Goal: Information Seeking & Learning: Learn about a topic

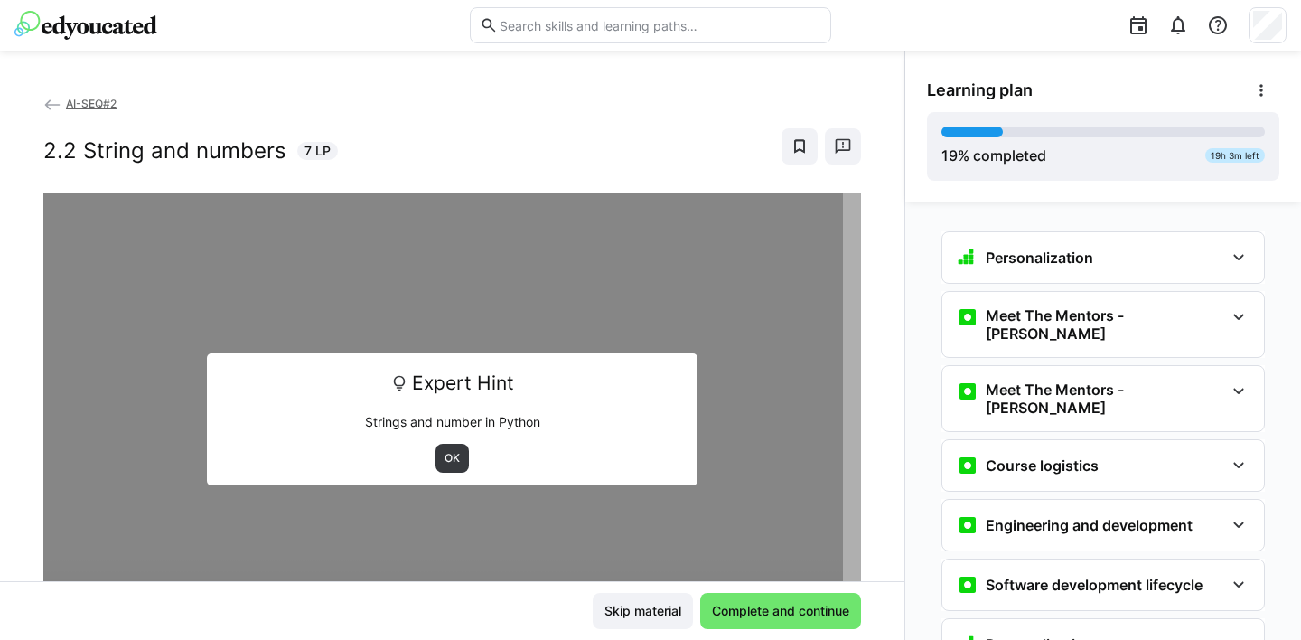
scroll to position [652, 0]
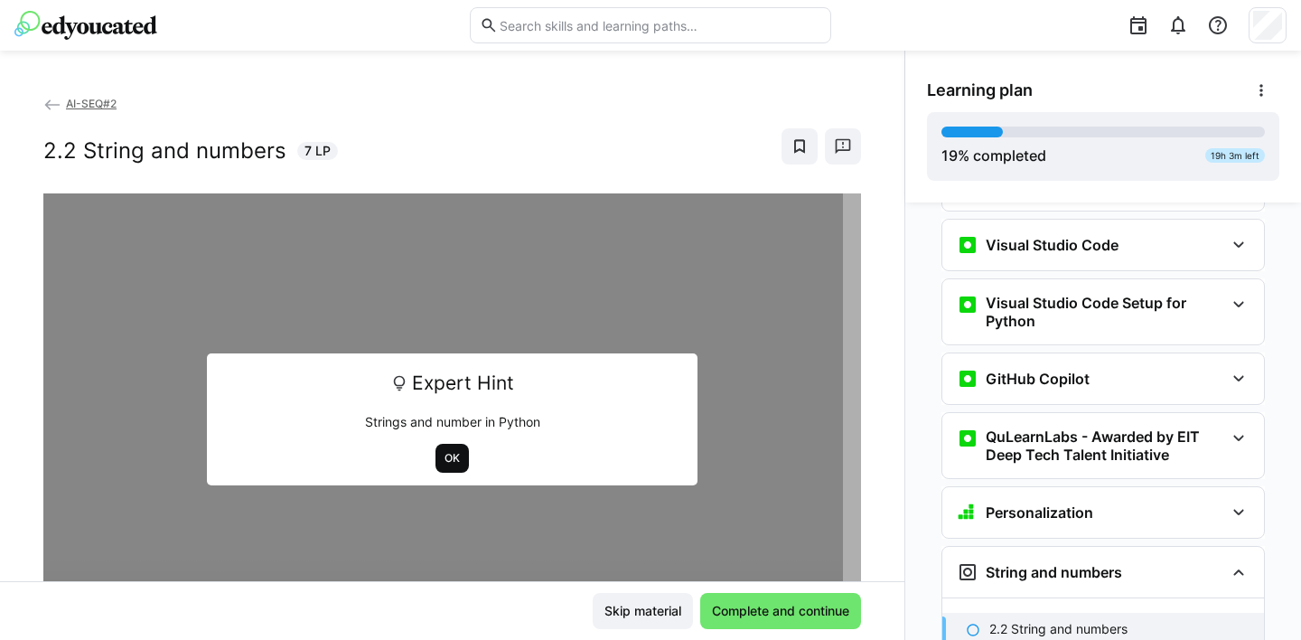
click at [443, 464] on span "OK" at bounding box center [452, 458] width 19 height 14
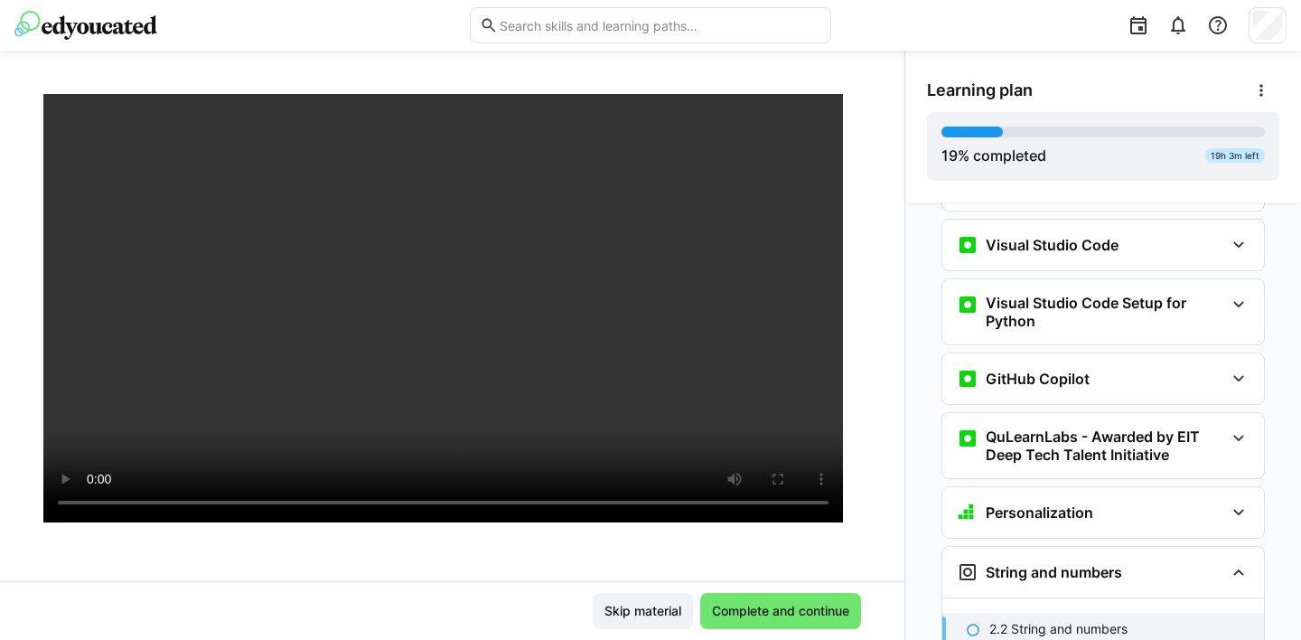
scroll to position [127, 0]
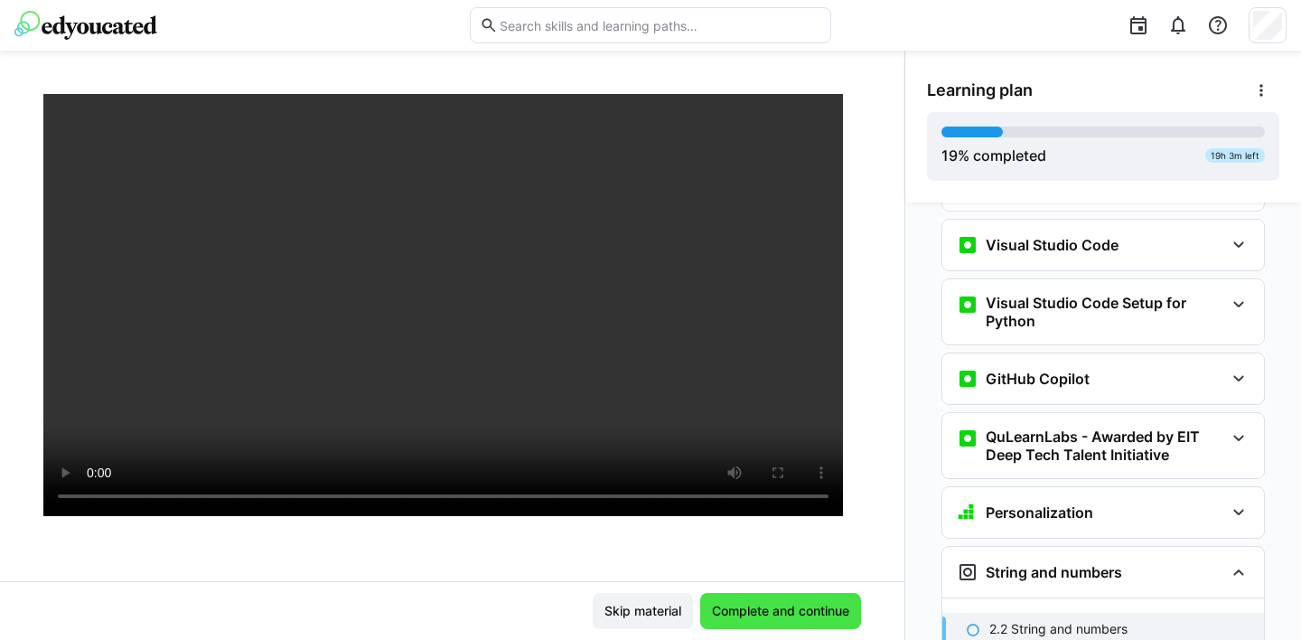
click at [776, 613] on span "Complete and continue" at bounding box center [780, 611] width 143 height 18
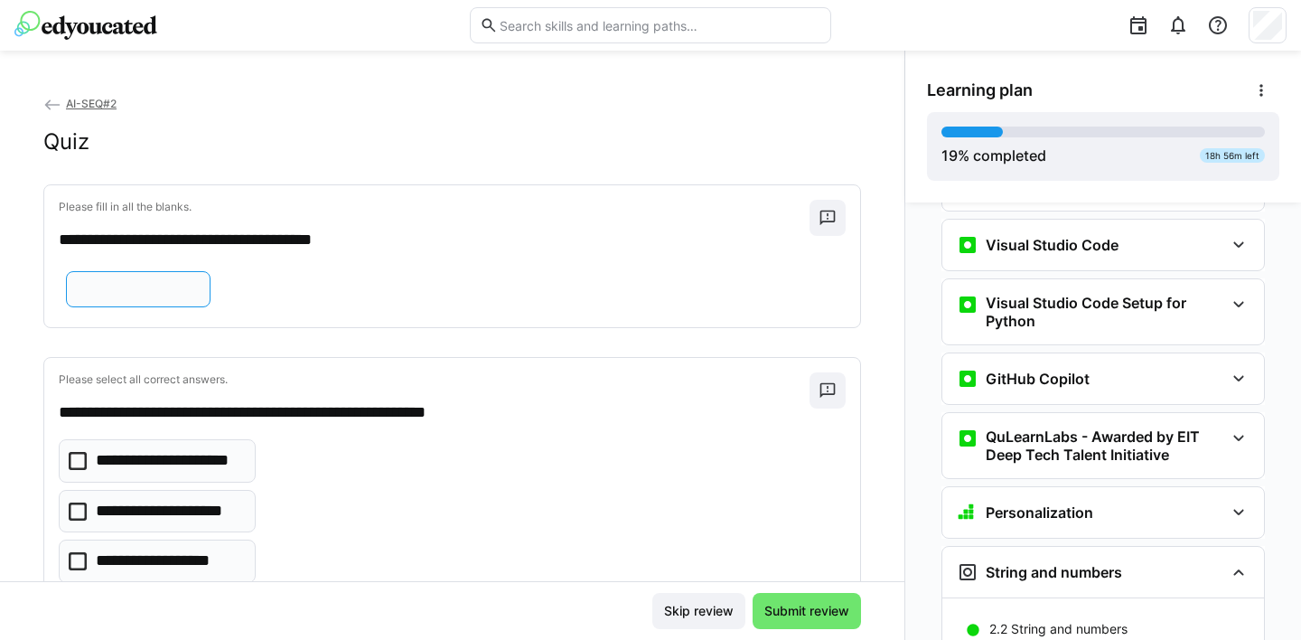
click at [117, 297] on input "text" at bounding box center [138, 289] width 125 height 16
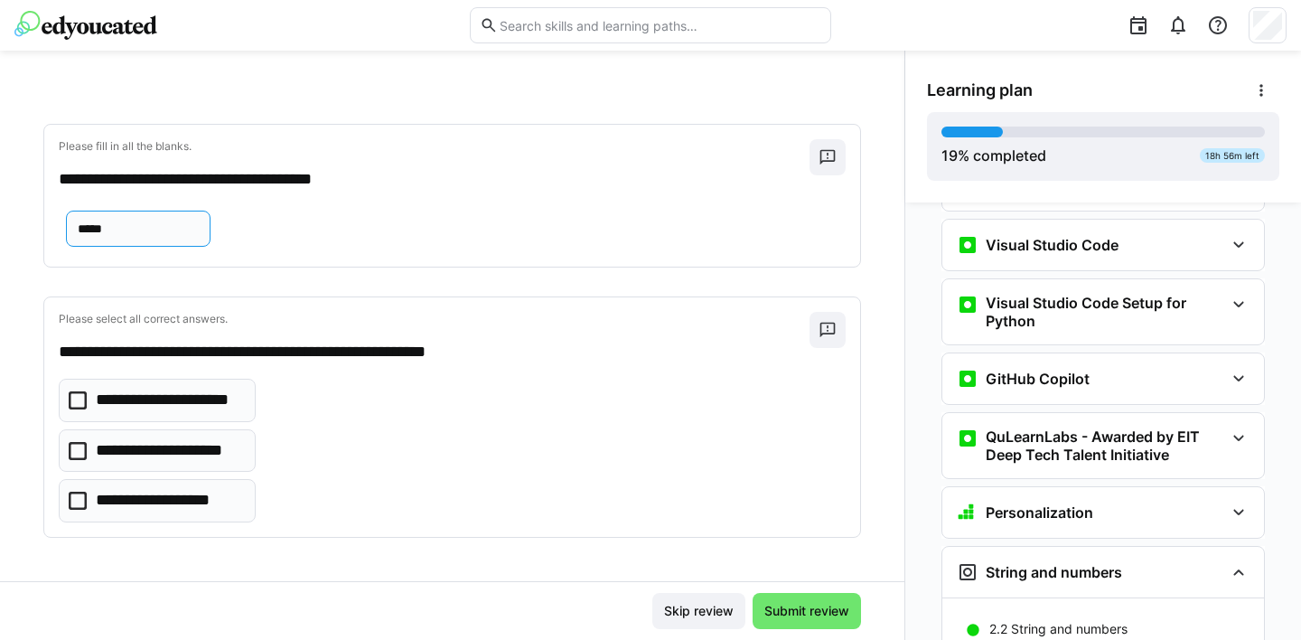
scroll to position [122, 0]
type input "*****"
click at [77, 448] on icon at bounding box center [78, 451] width 18 height 18
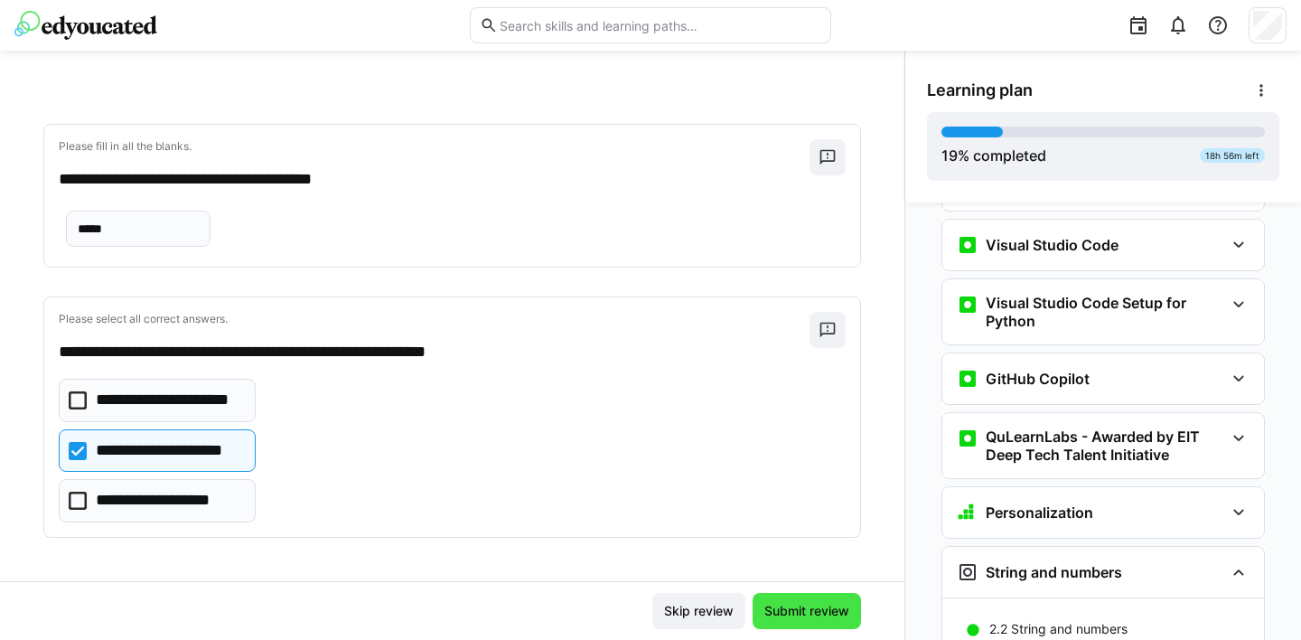
click at [804, 609] on span "Submit review" at bounding box center [807, 611] width 90 height 18
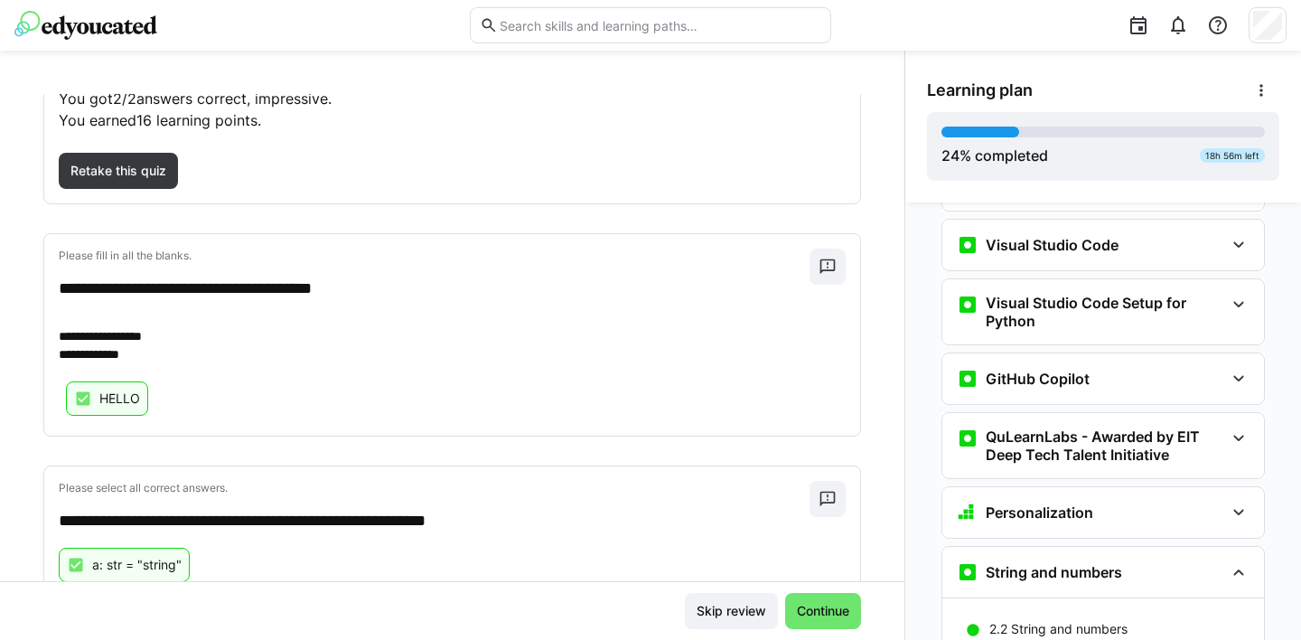
scroll to position [206, 0]
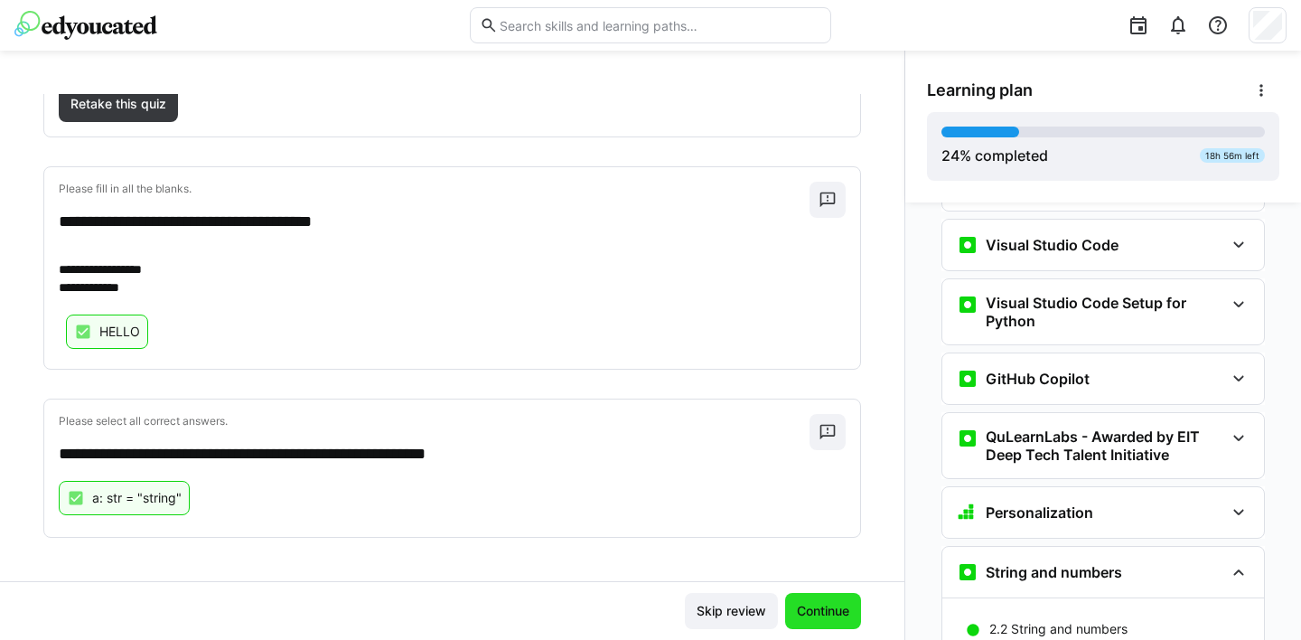
click at [808, 604] on span "Continue" at bounding box center [823, 611] width 58 height 18
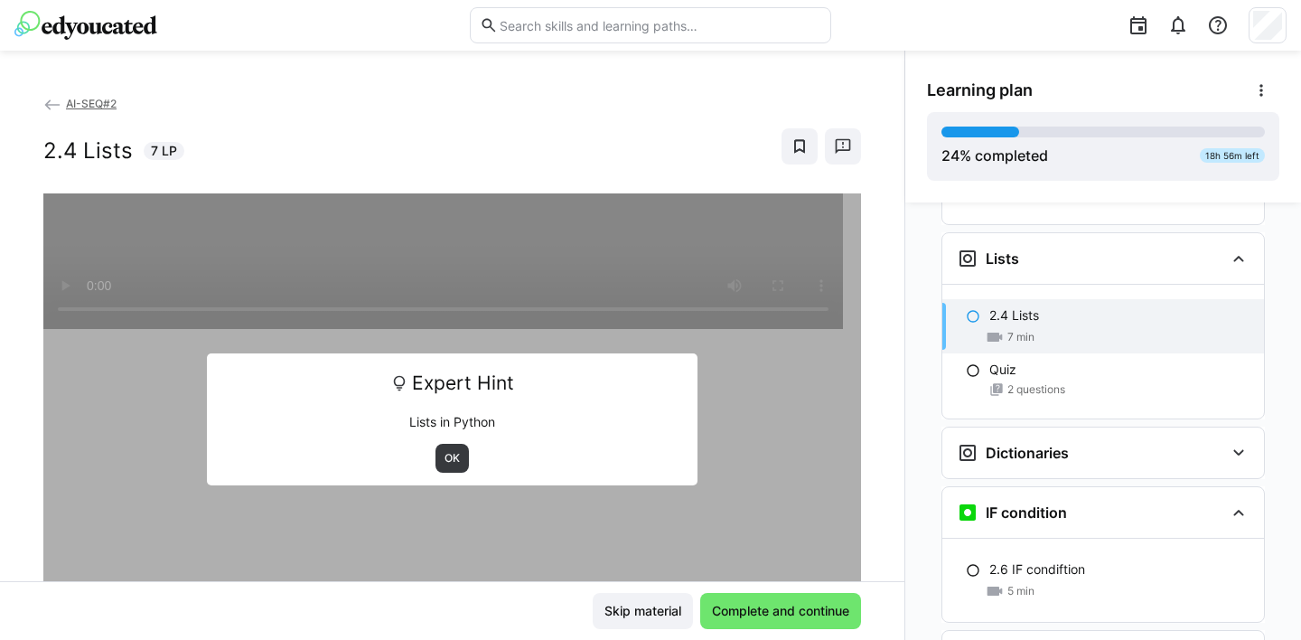
scroll to position [1161, 0]
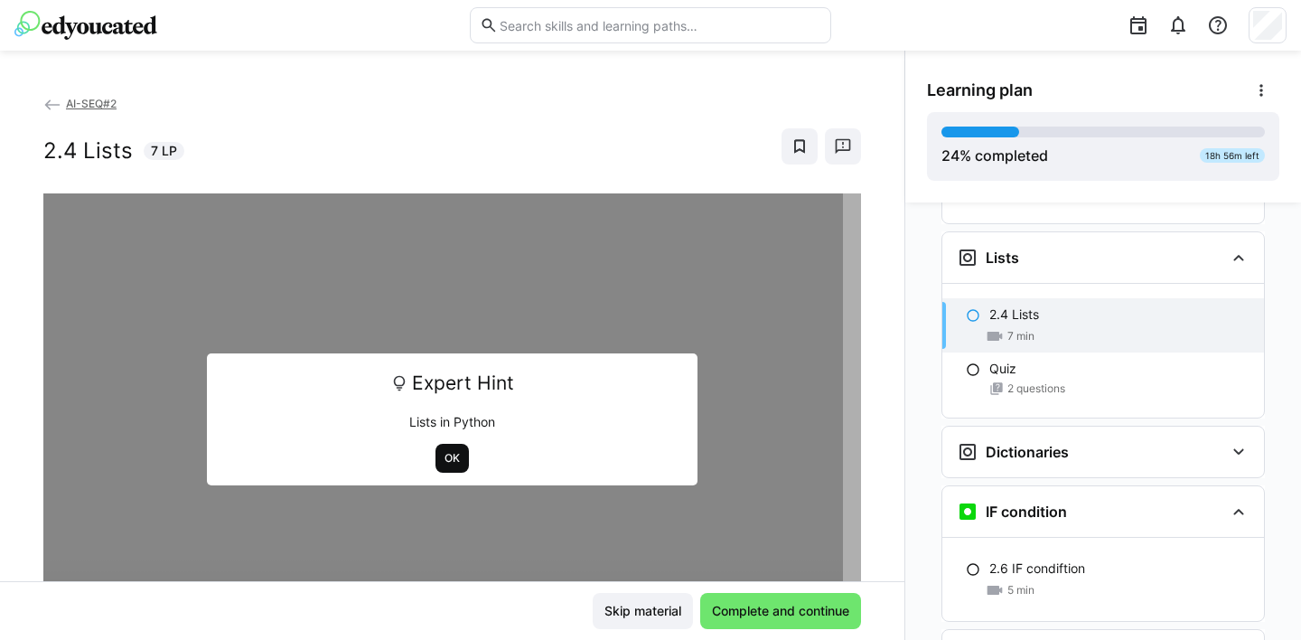
click at [443, 452] on span "OK" at bounding box center [452, 458] width 19 height 14
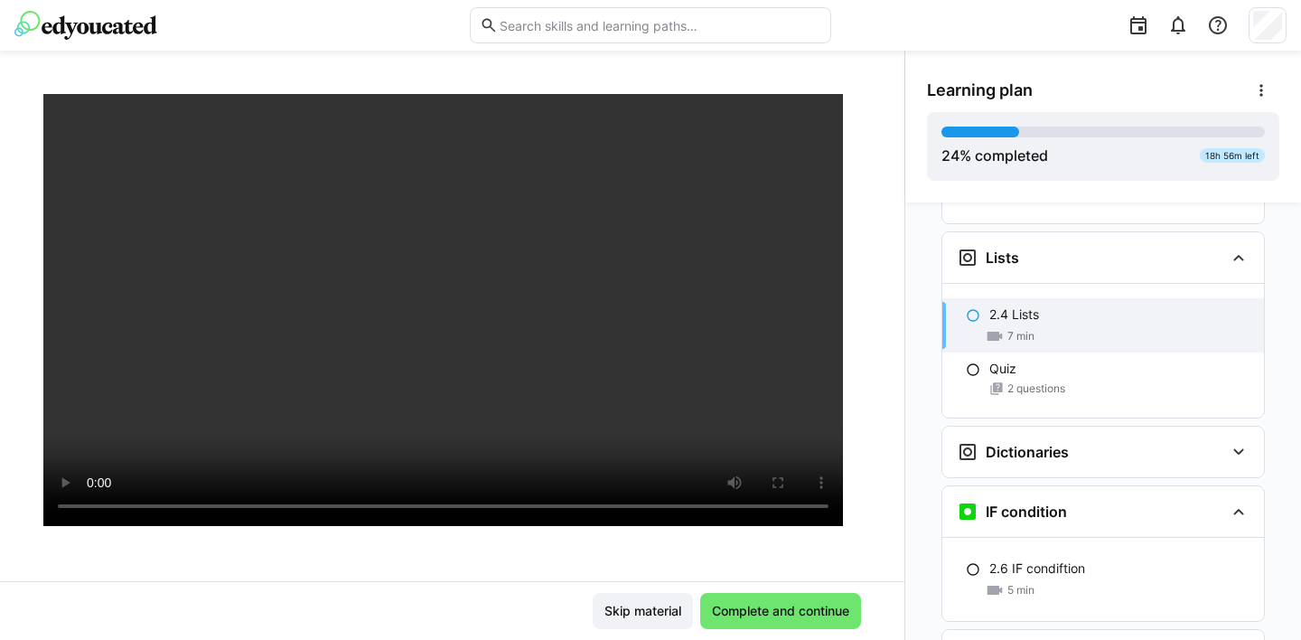
scroll to position [126, 0]
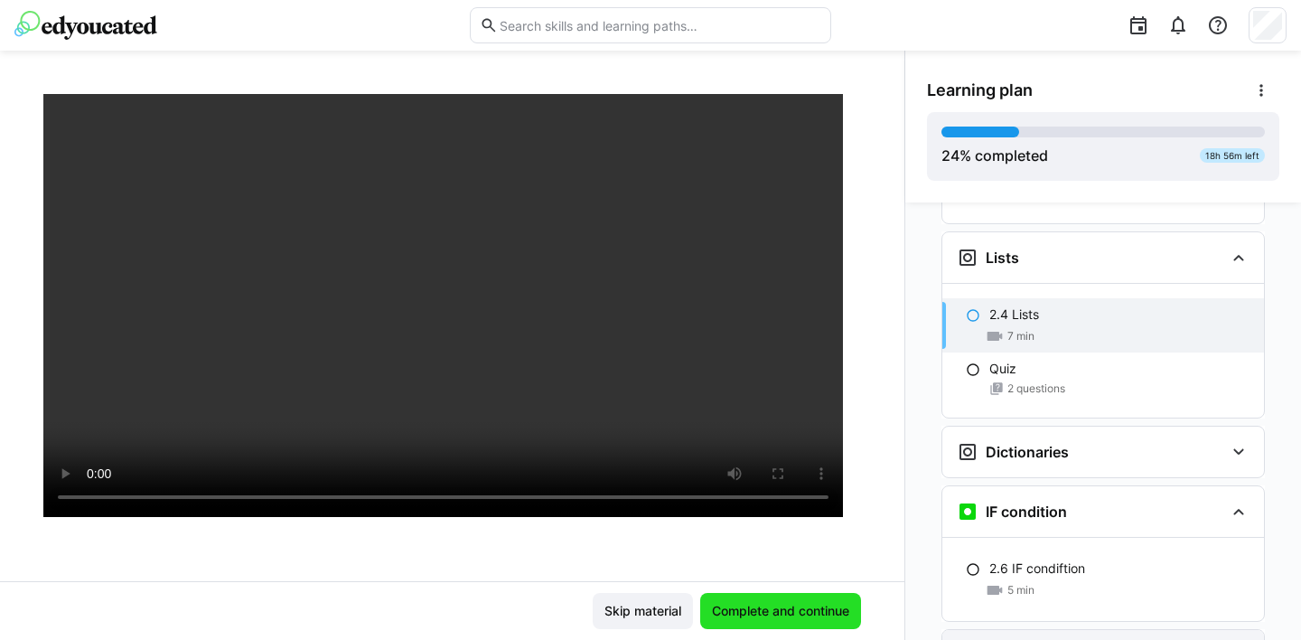
click at [791, 612] on span "Complete and continue" at bounding box center [780, 611] width 143 height 18
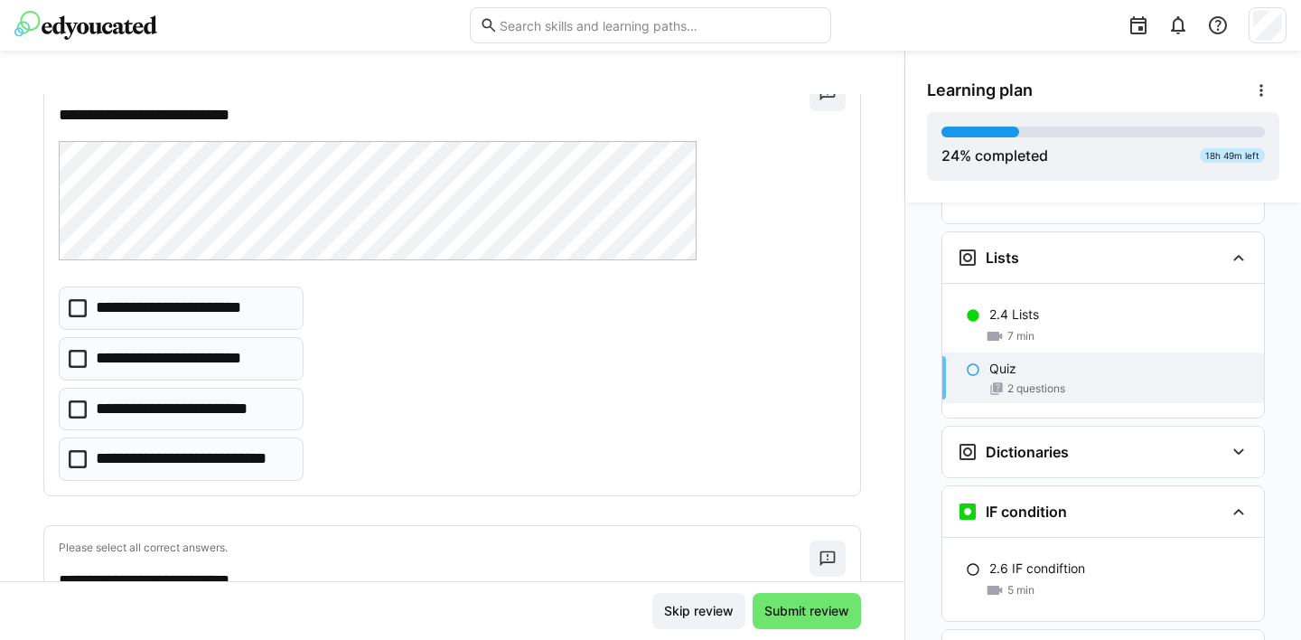
scroll to position [128, 0]
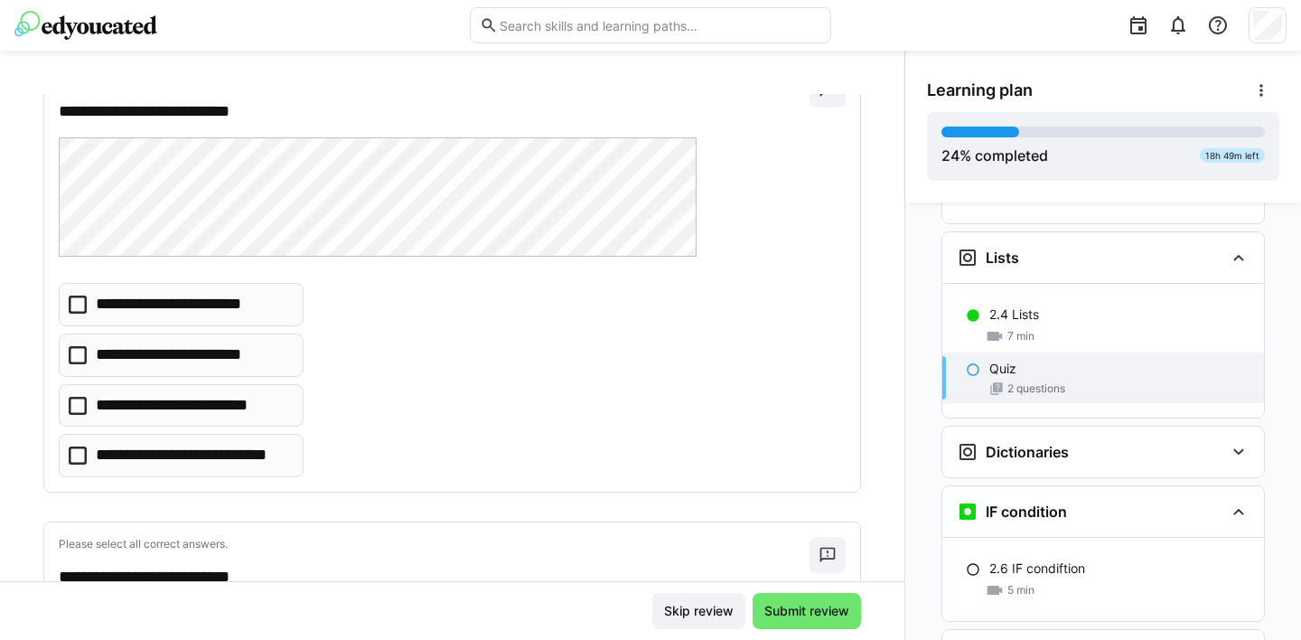
click at [79, 306] on icon at bounding box center [78, 304] width 18 height 18
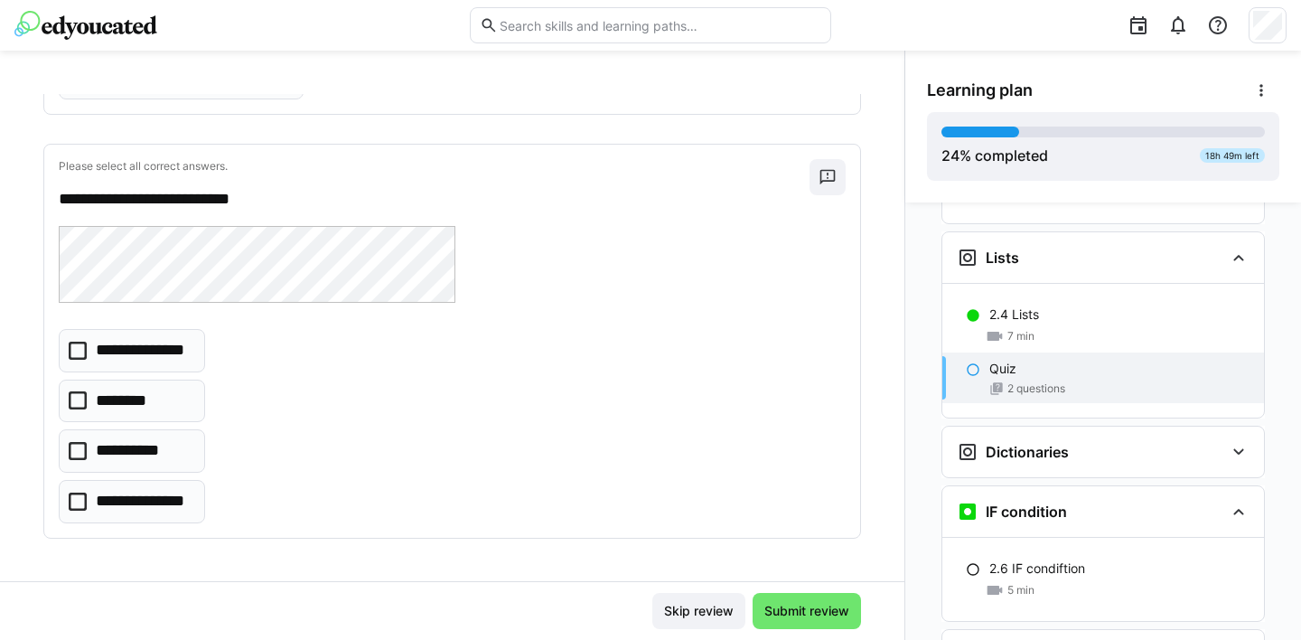
scroll to position [507, 0]
click at [79, 500] on icon at bounding box center [78, 501] width 18 height 18
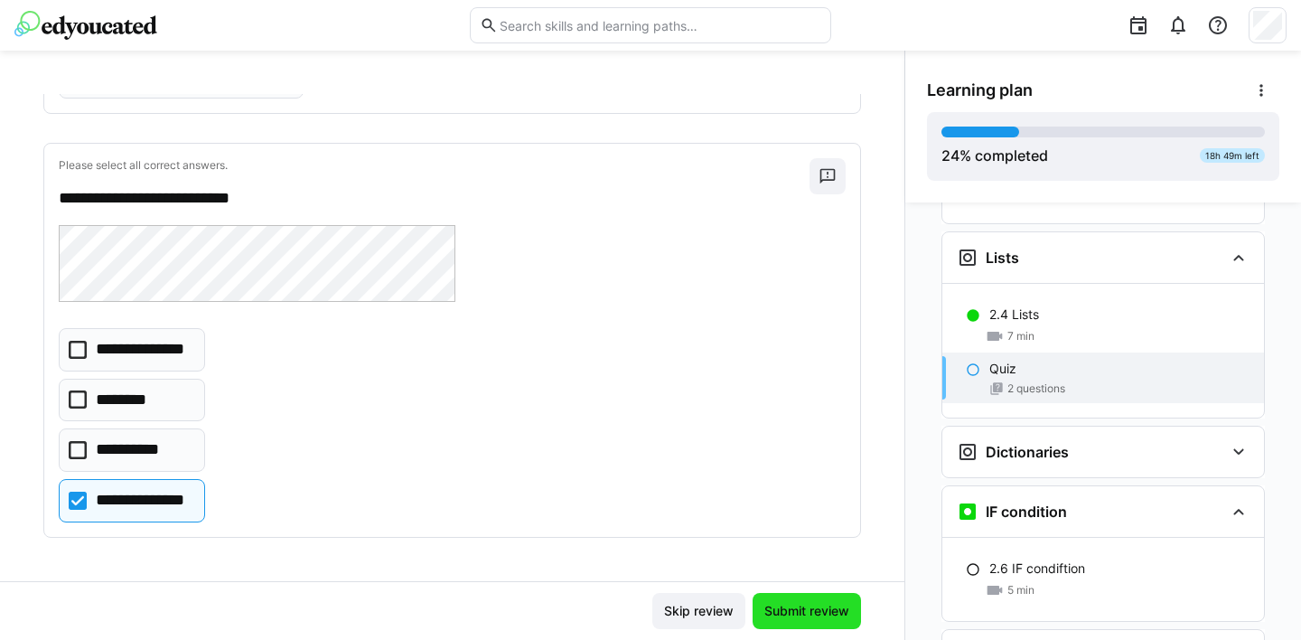
click at [802, 610] on span "Submit review" at bounding box center [807, 611] width 90 height 18
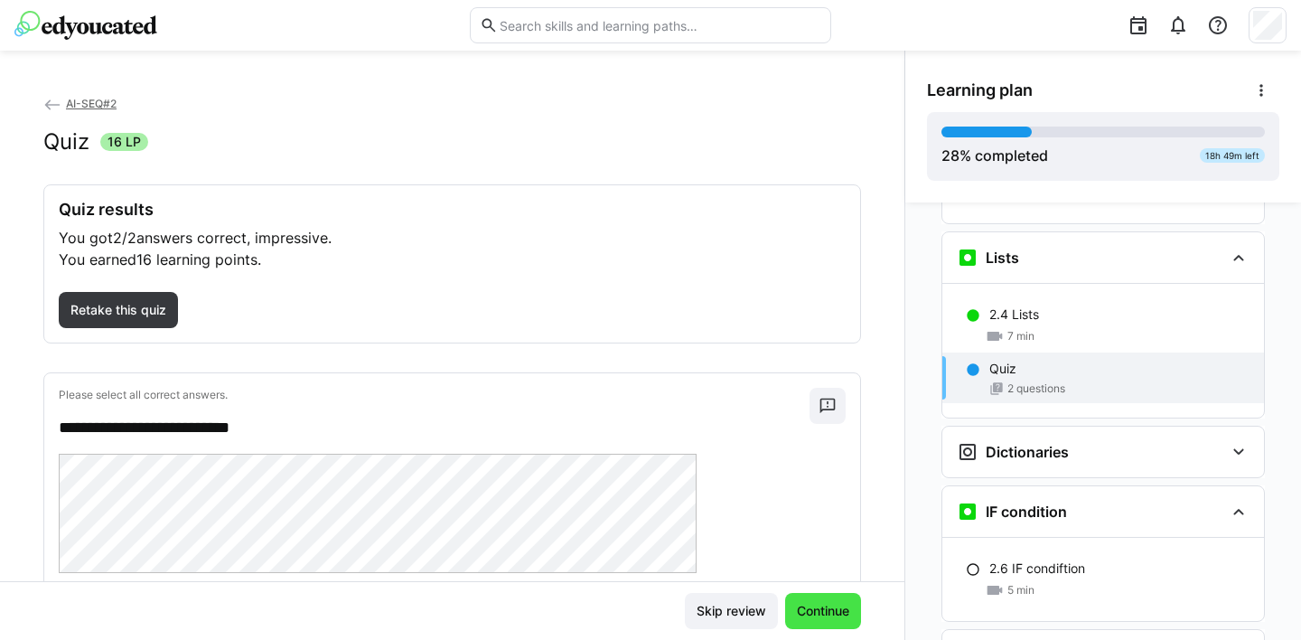
click at [814, 605] on span "Continue" at bounding box center [823, 611] width 58 height 18
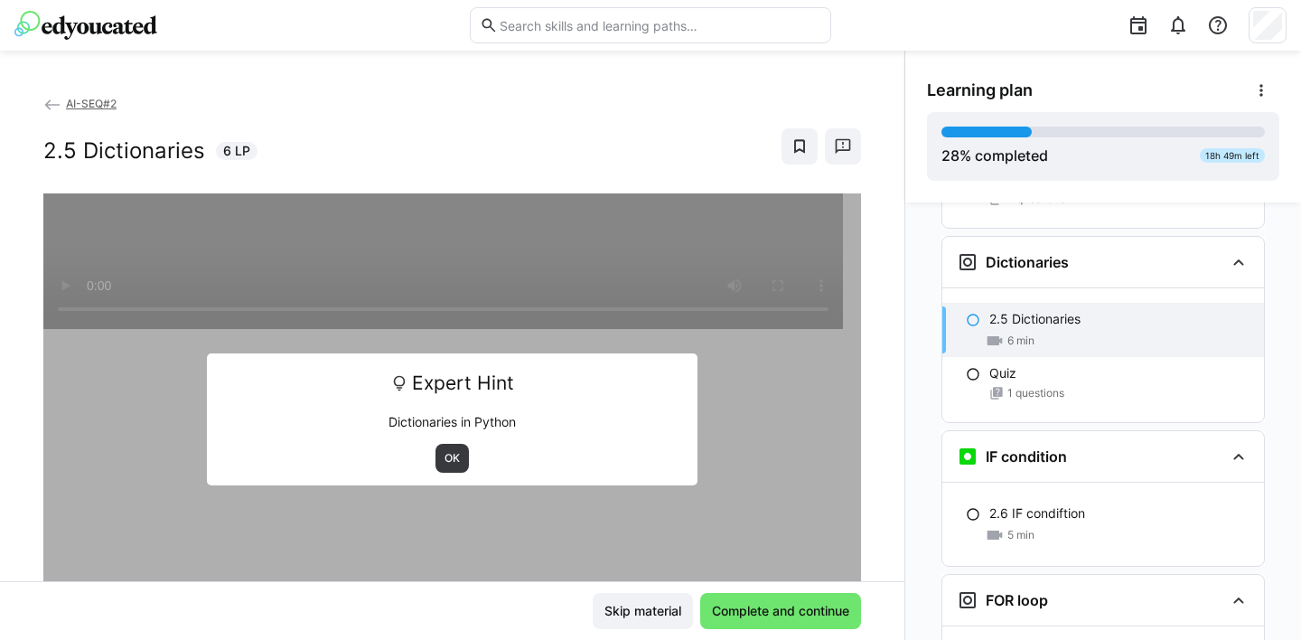
scroll to position [1355, 0]
click at [445, 460] on span "OK" at bounding box center [452, 458] width 19 height 14
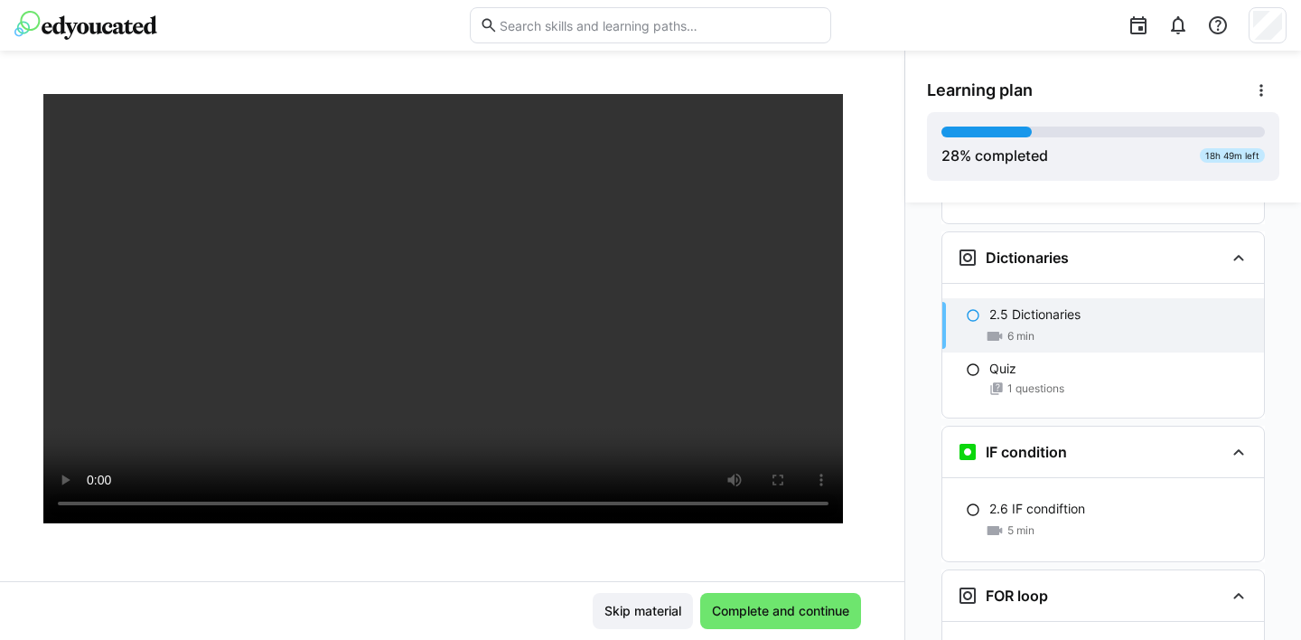
scroll to position [130, 0]
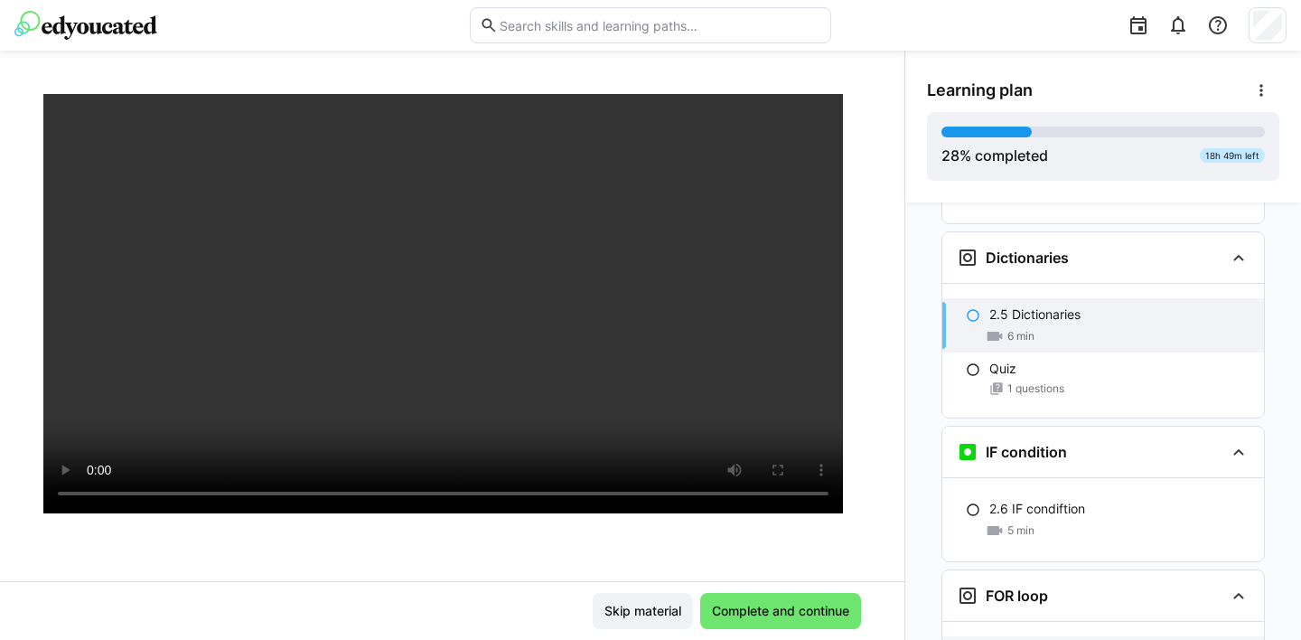
click at [792, 618] on span "Complete and continue" at bounding box center [780, 611] width 143 height 18
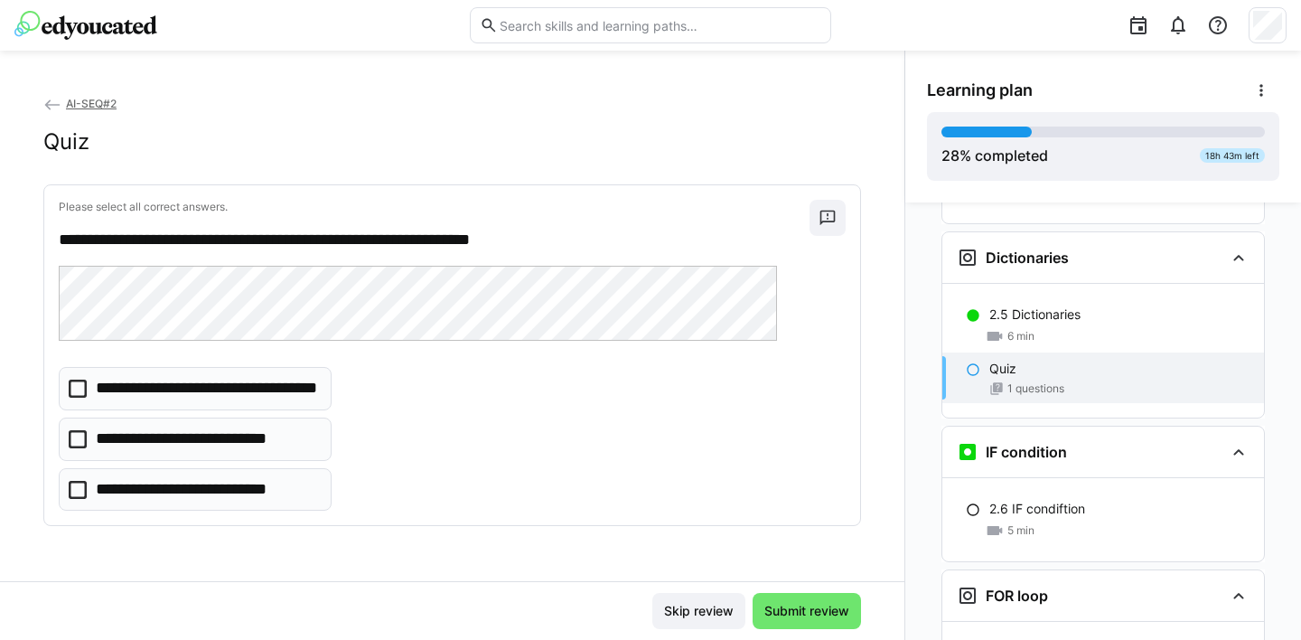
click at [81, 437] on icon at bounding box center [78, 439] width 18 height 18
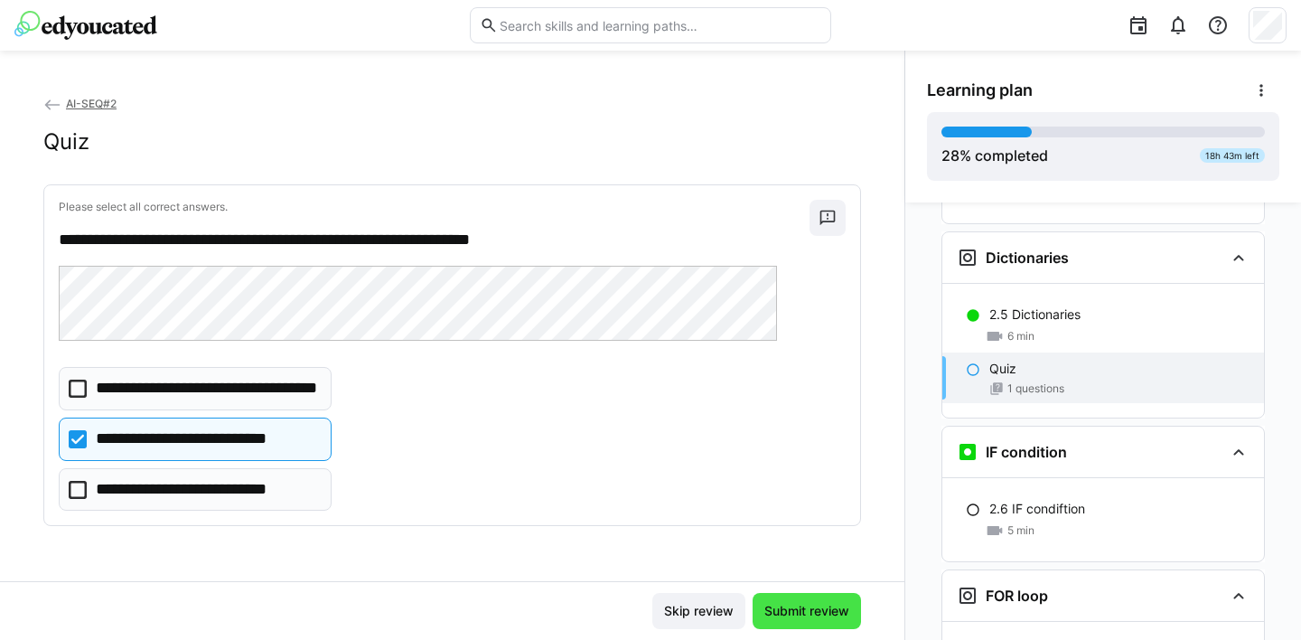
click at [808, 617] on span "Submit review" at bounding box center [807, 611] width 90 height 18
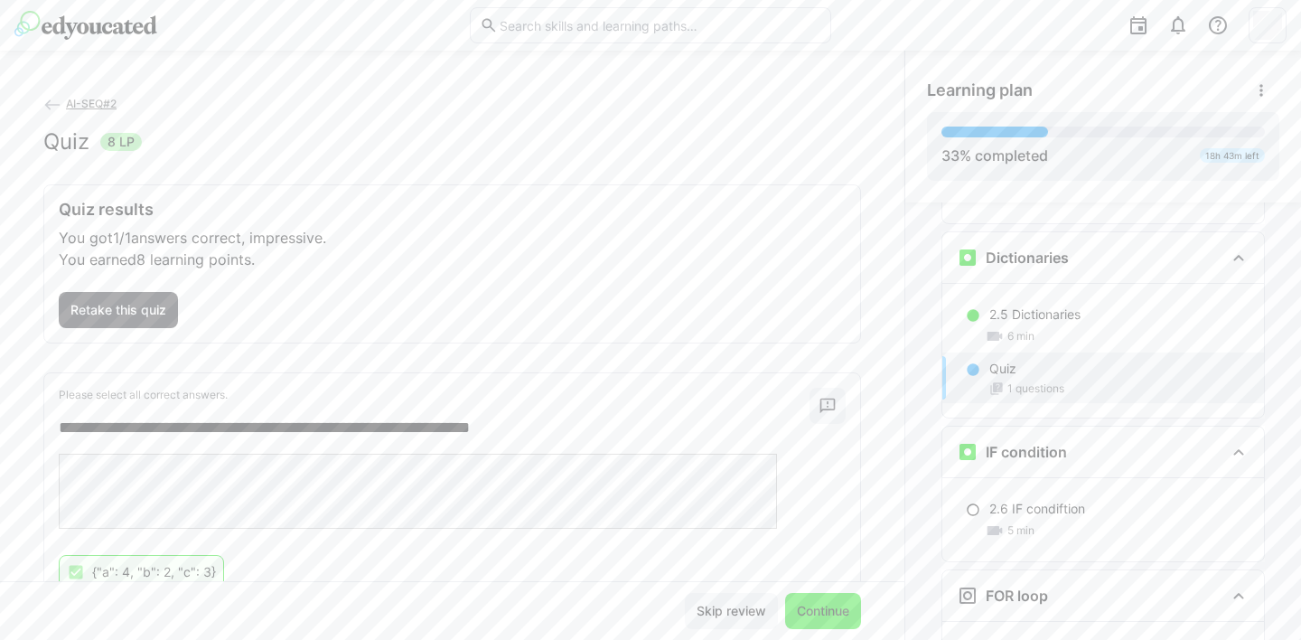
click at [822, 610] on span "Continue" at bounding box center [823, 611] width 58 height 18
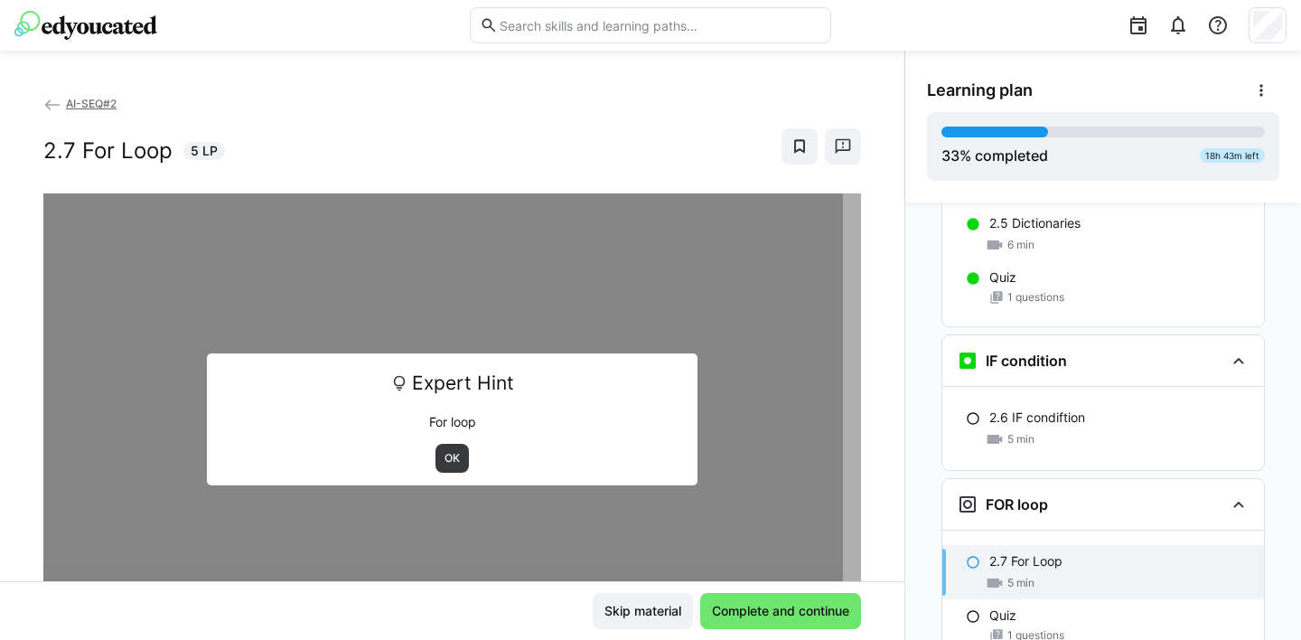
scroll to position [1441, 0]
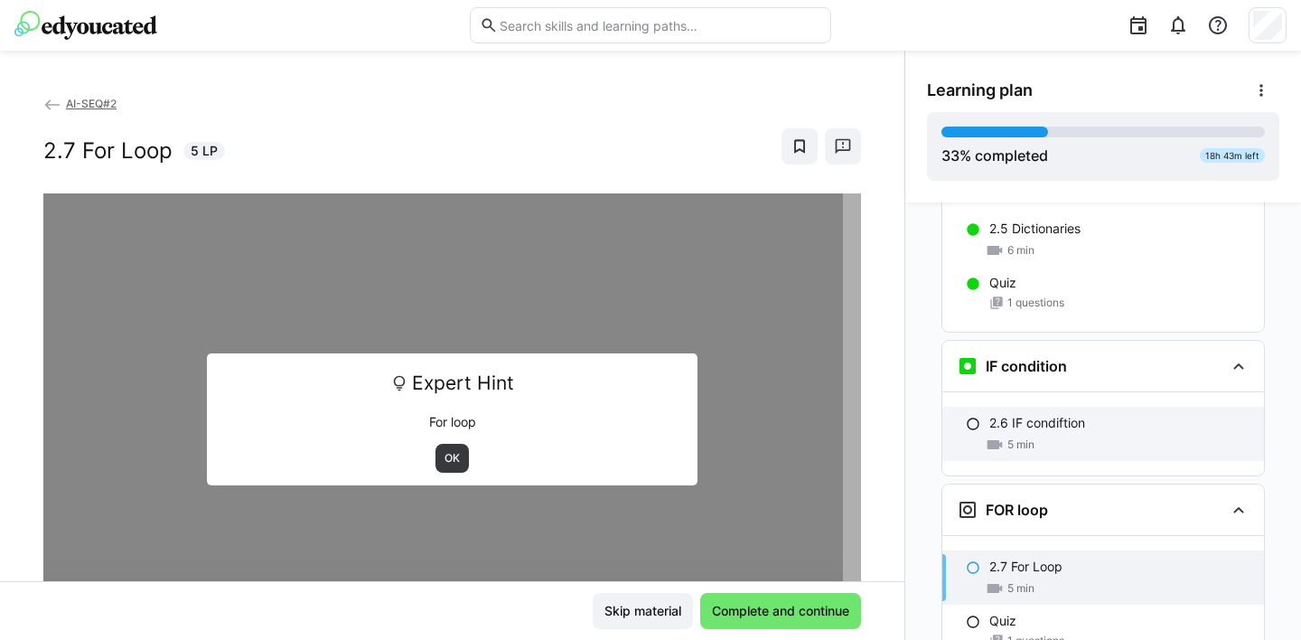
click at [966, 417] on eds-icon at bounding box center [973, 424] width 14 height 14
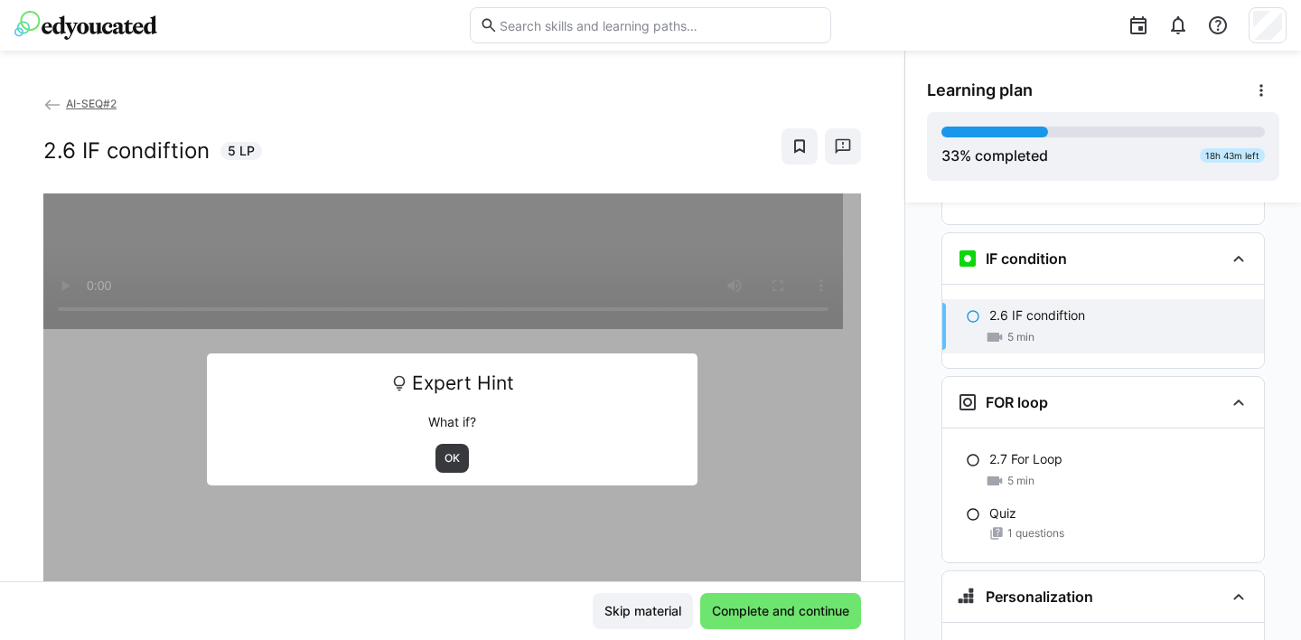
scroll to position [1550, 0]
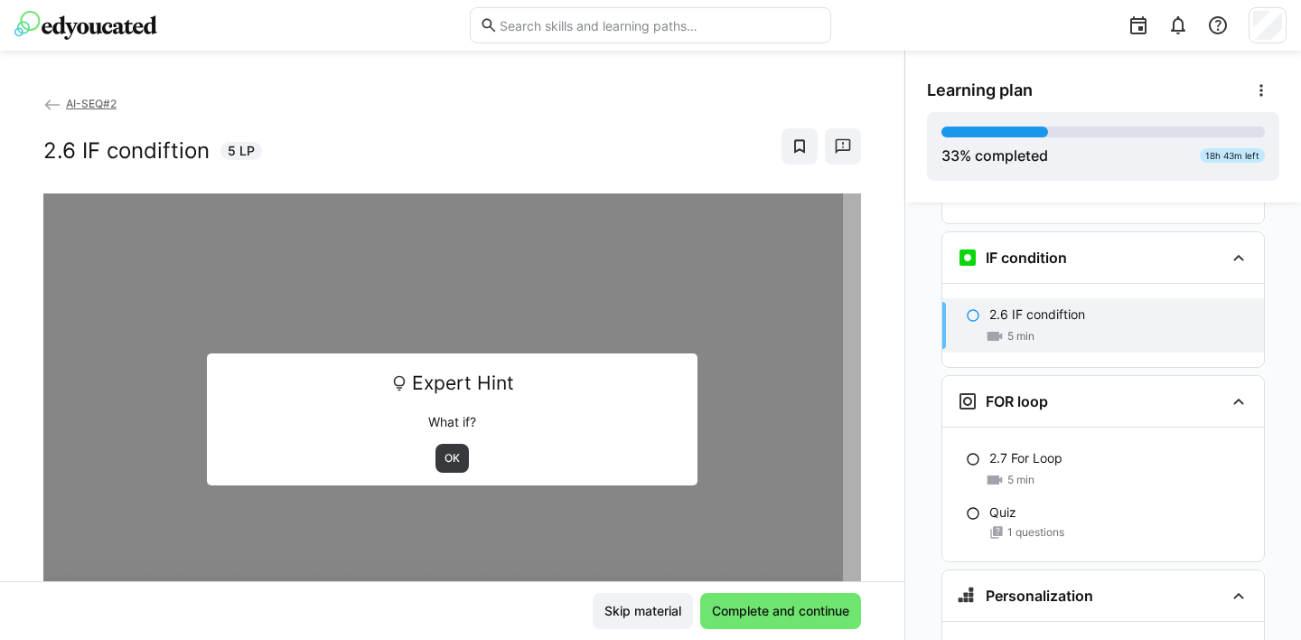
click at [1041, 305] on p "2.6 IF condiftion" at bounding box center [1037, 314] width 96 height 18
click at [445, 456] on span "OK" at bounding box center [452, 458] width 19 height 14
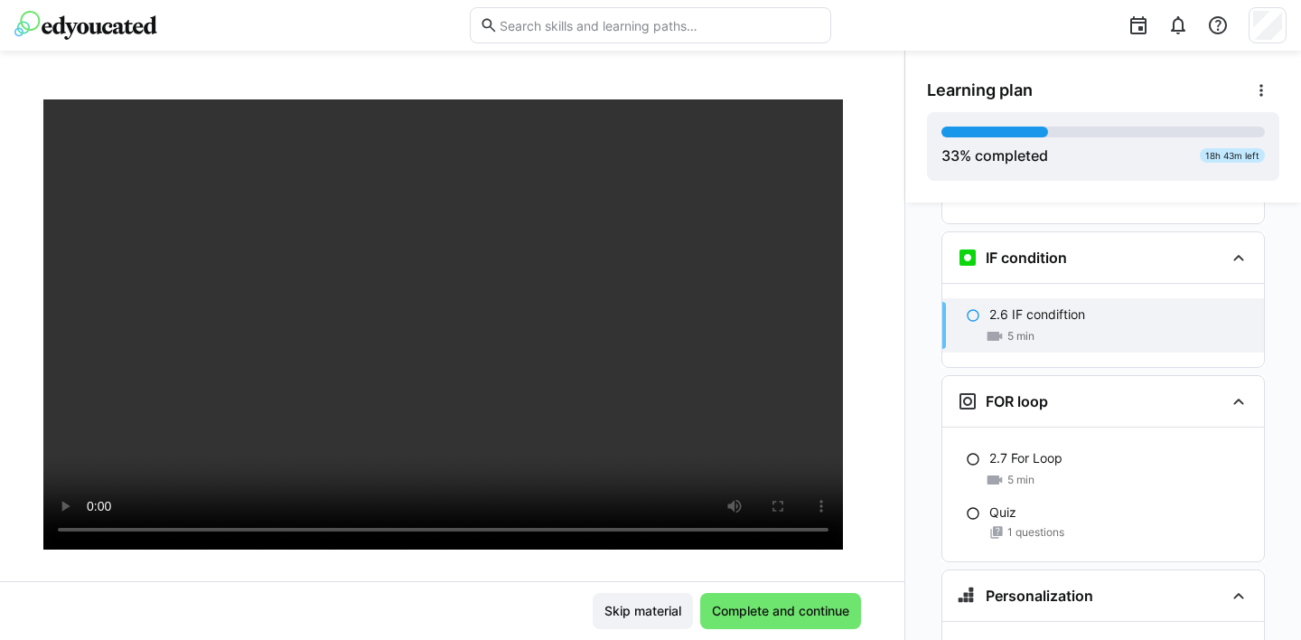
scroll to position [105, 0]
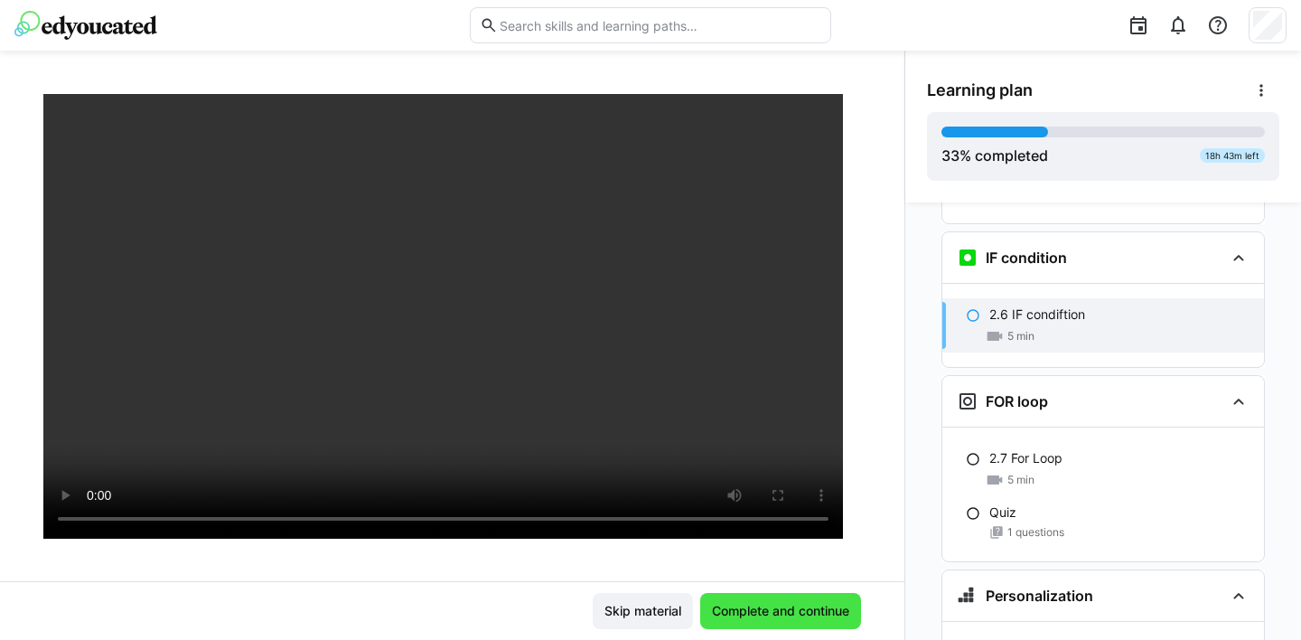
click at [801, 619] on span "Complete and continue" at bounding box center [780, 611] width 143 height 18
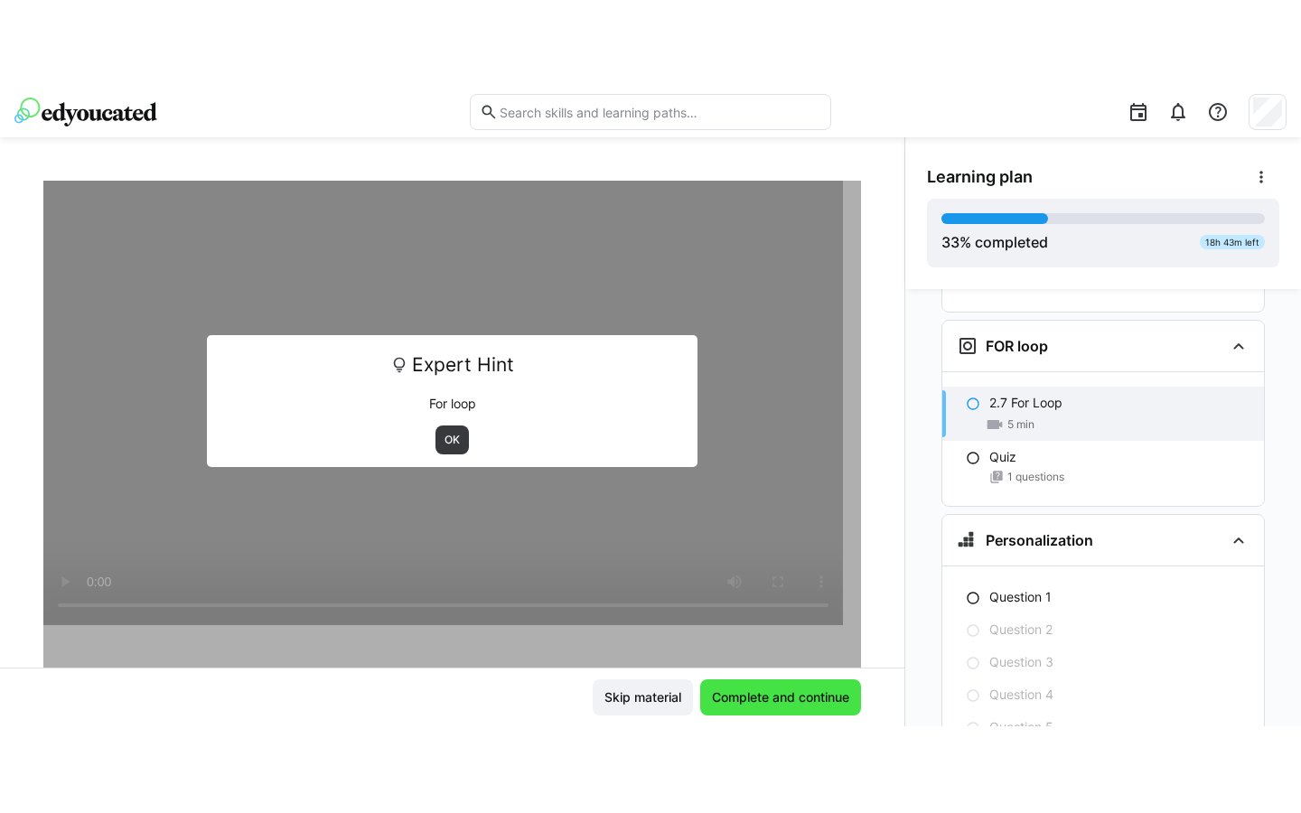
scroll to position [1693, 0]
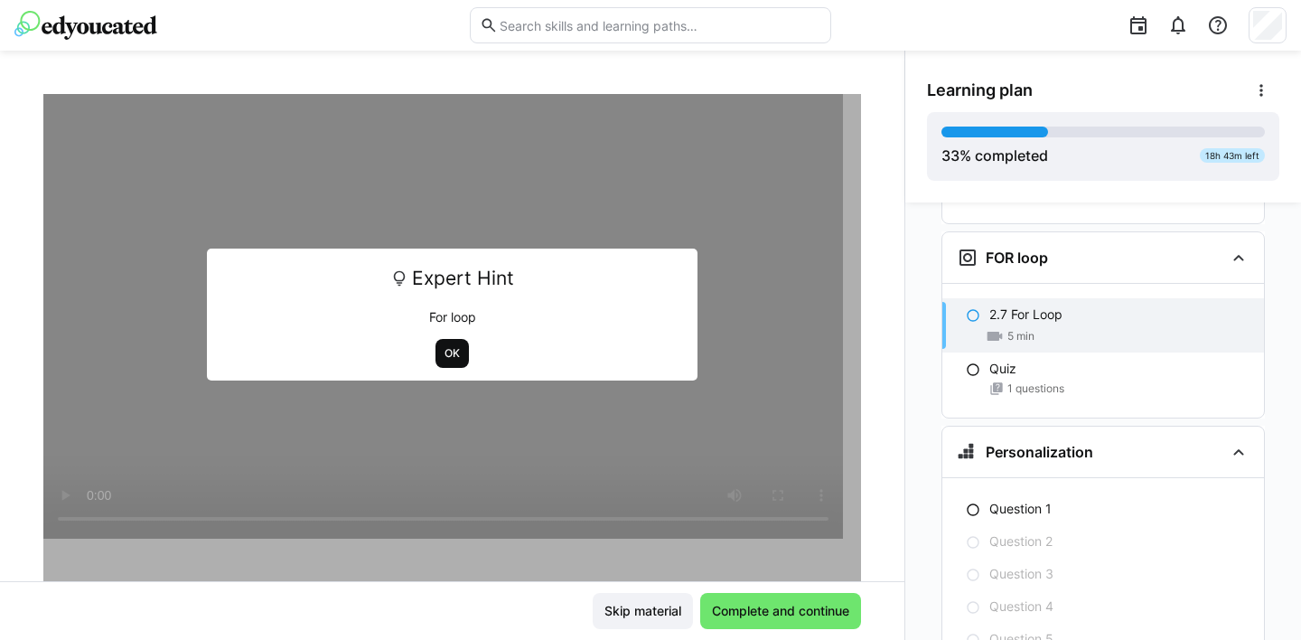
click at [444, 351] on span "OK" at bounding box center [452, 353] width 19 height 14
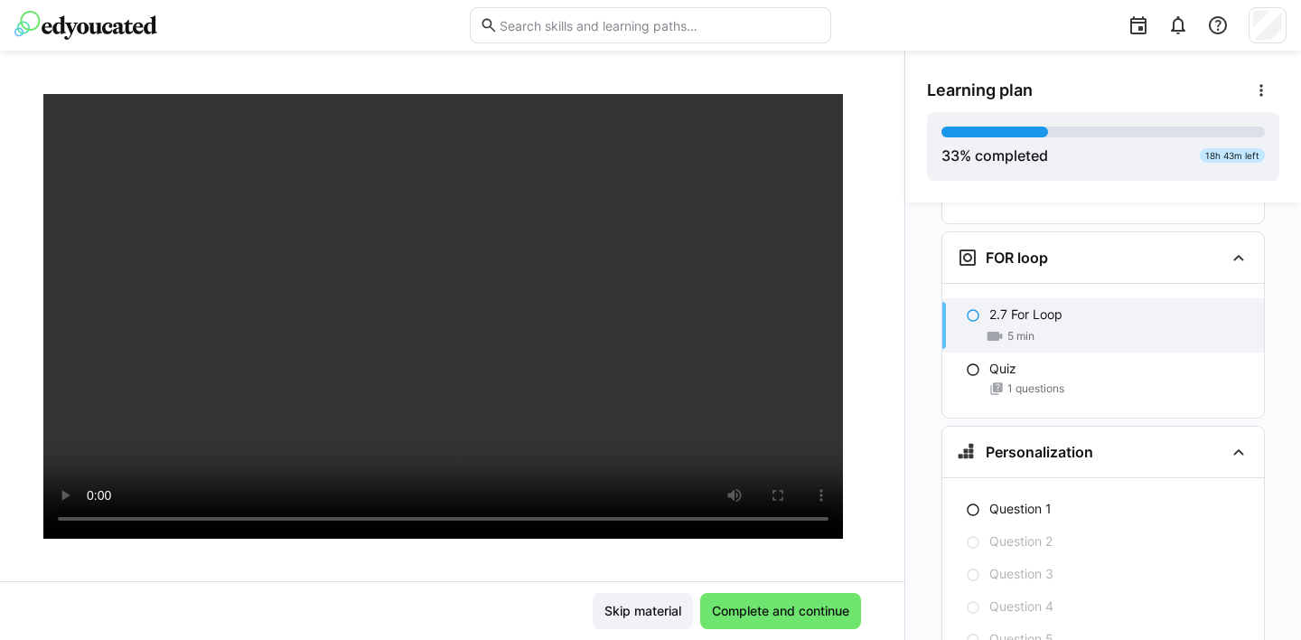
click at [780, 610] on span "Complete and continue" at bounding box center [780, 611] width 143 height 18
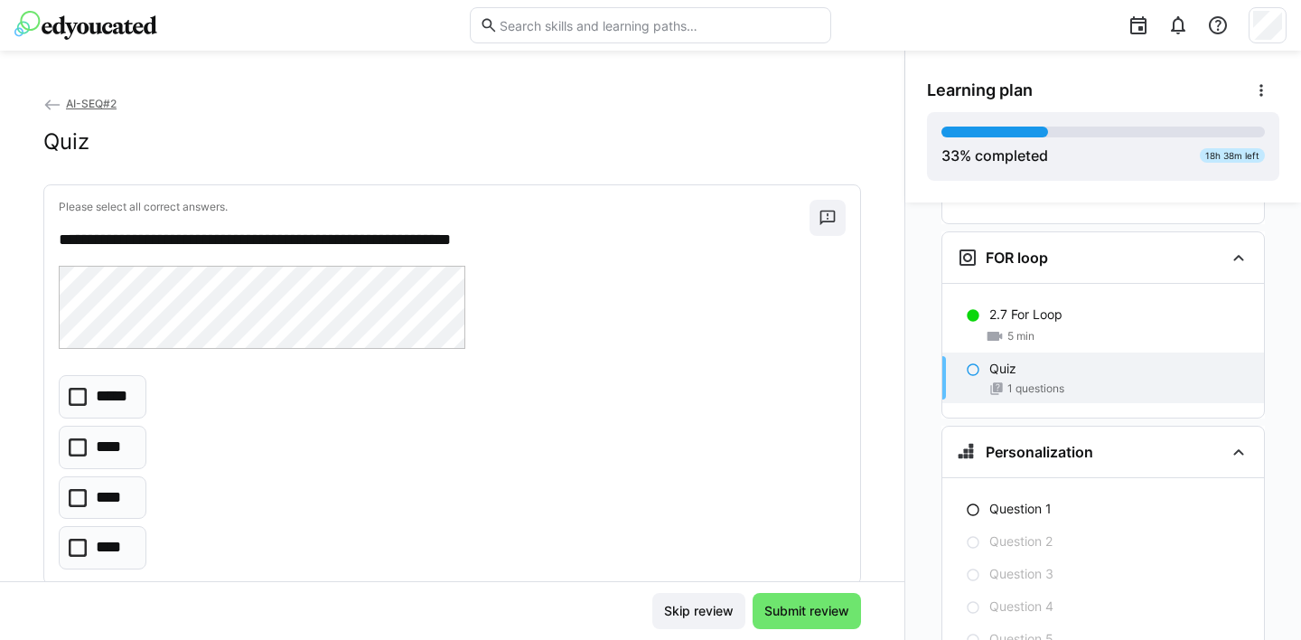
click at [73, 544] on icon at bounding box center [78, 548] width 18 height 18
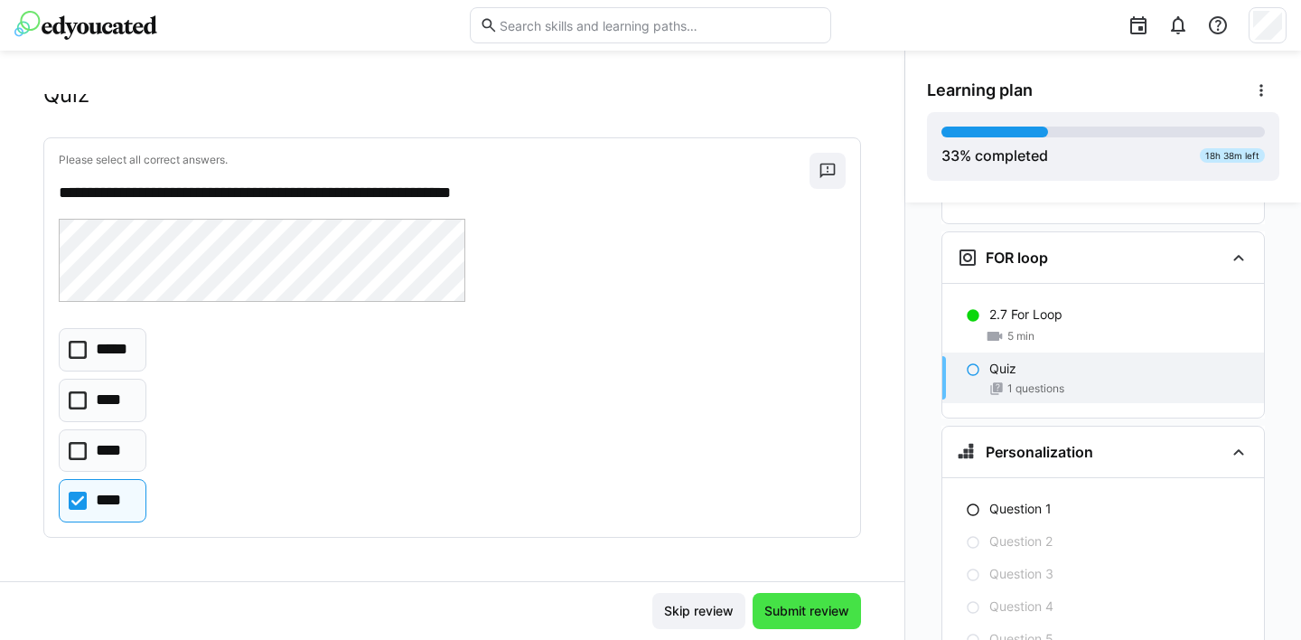
click at [826, 609] on span "Submit review" at bounding box center [807, 611] width 90 height 18
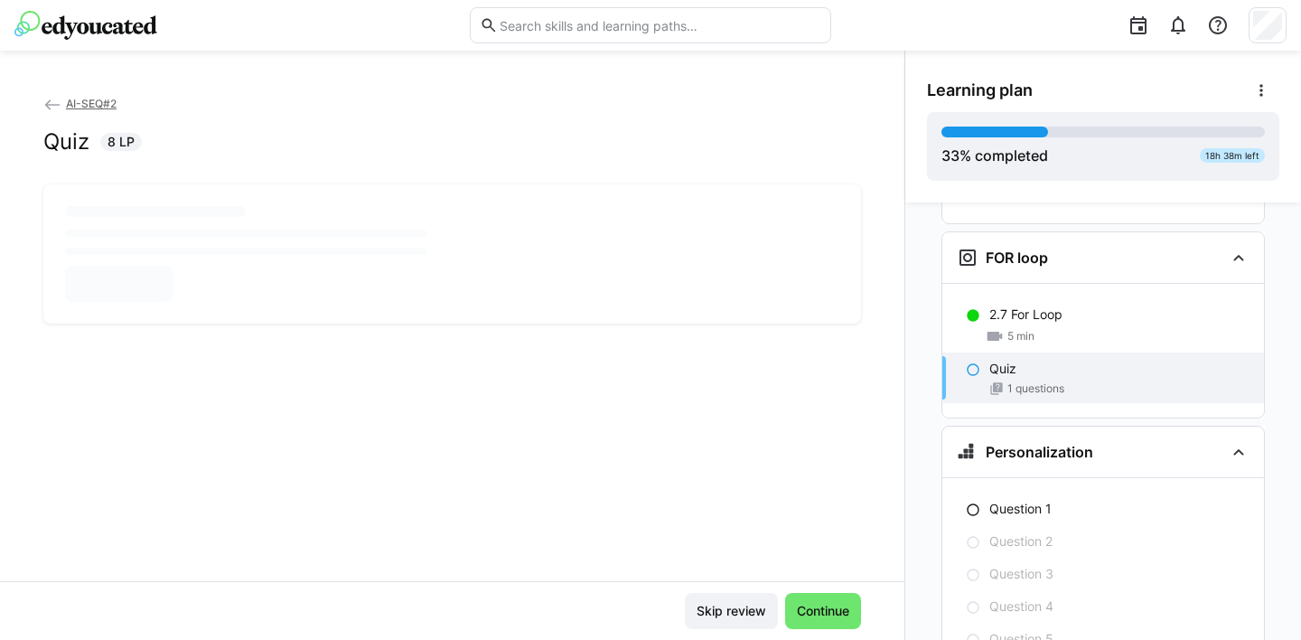
scroll to position [0, 0]
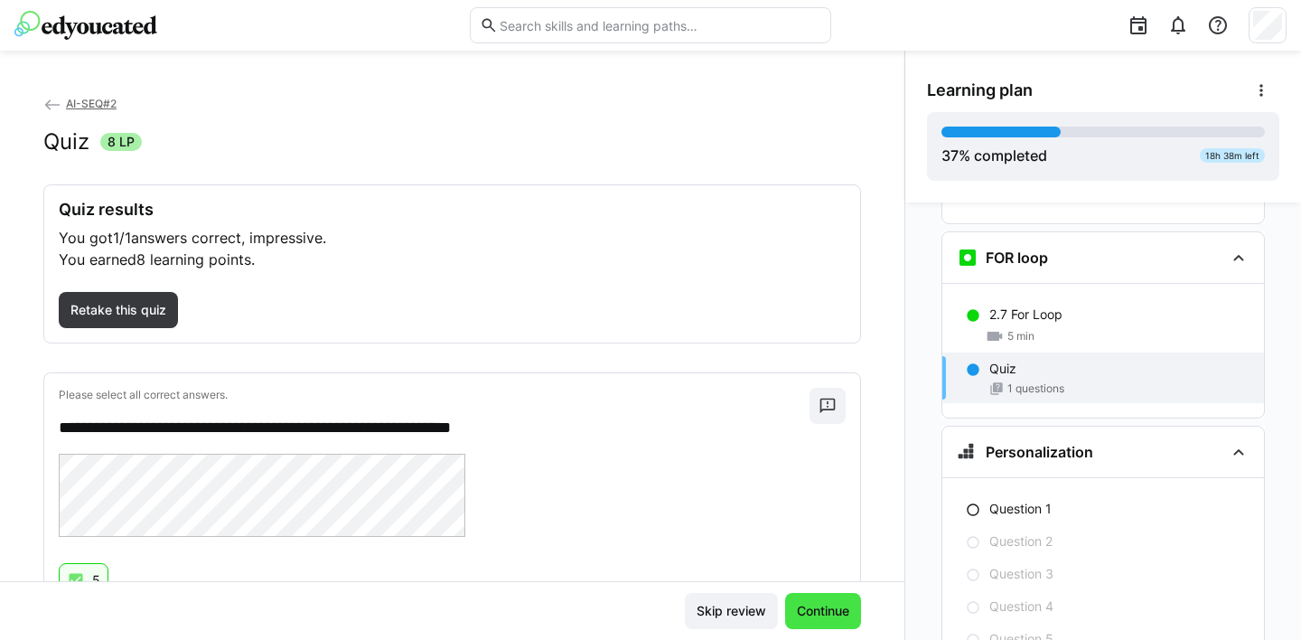
click at [829, 609] on span "Continue" at bounding box center [823, 611] width 58 height 18
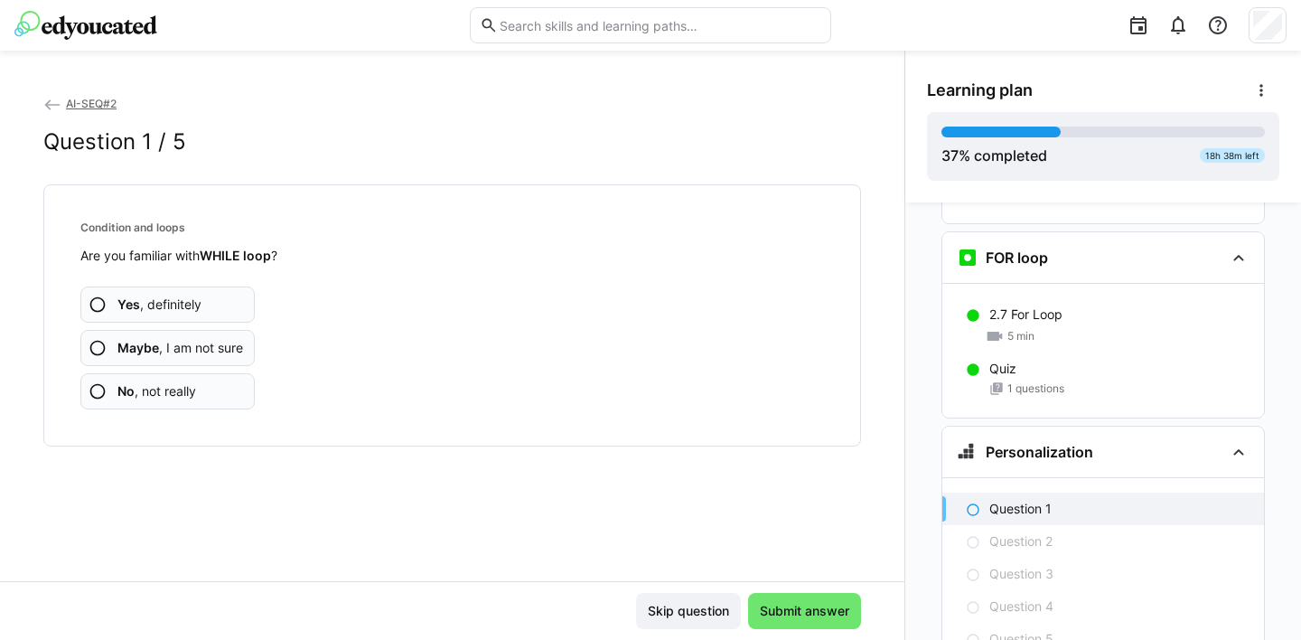
scroll to position [1784, 0]
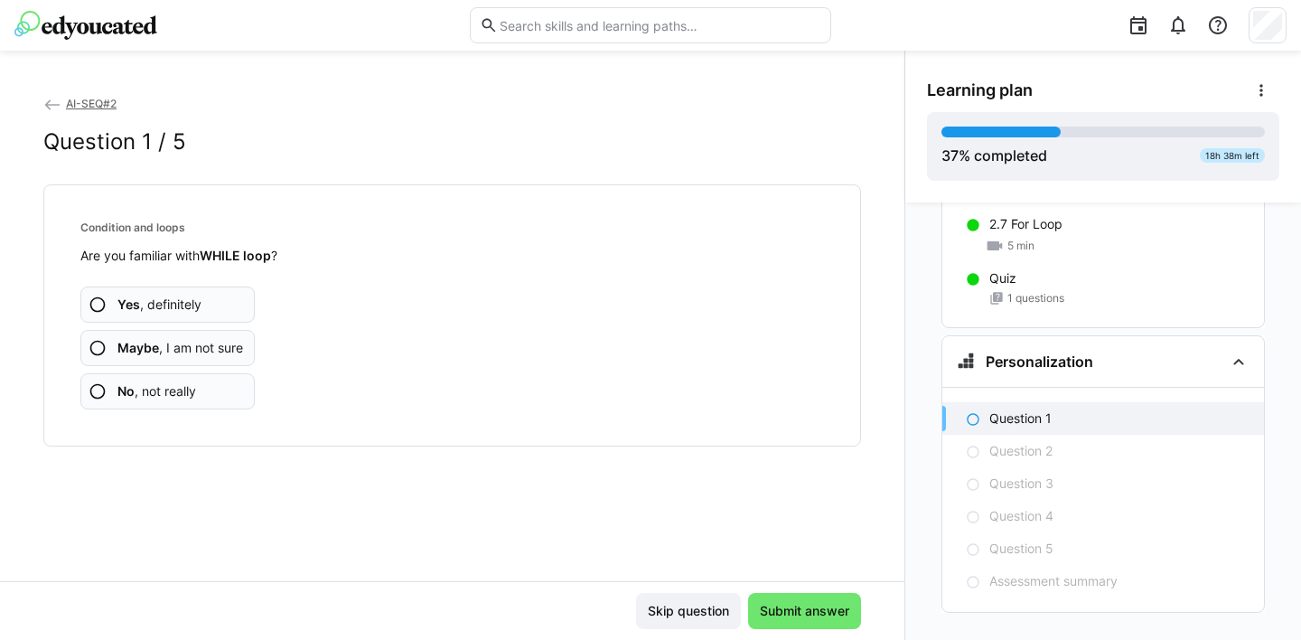
click at [97, 344] on eds-icon at bounding box center [98, 348] width 18 height 18
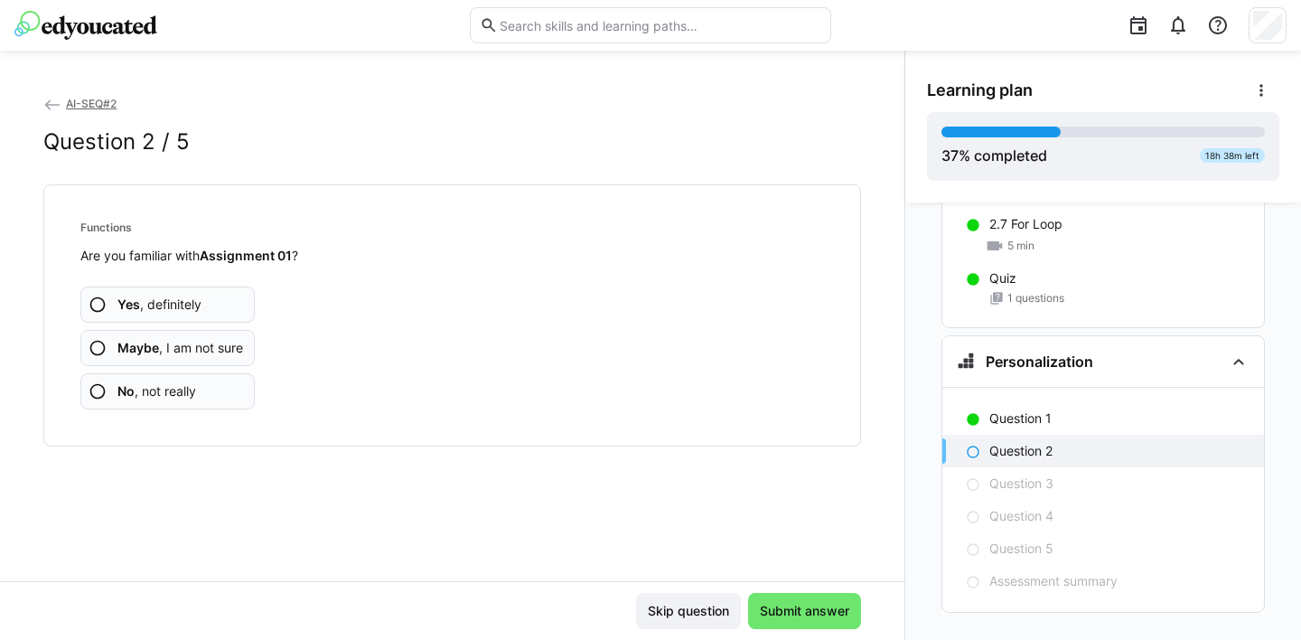
click at [98, 389] on eds-icon at bounding box center [98, 391] width 18 height 18
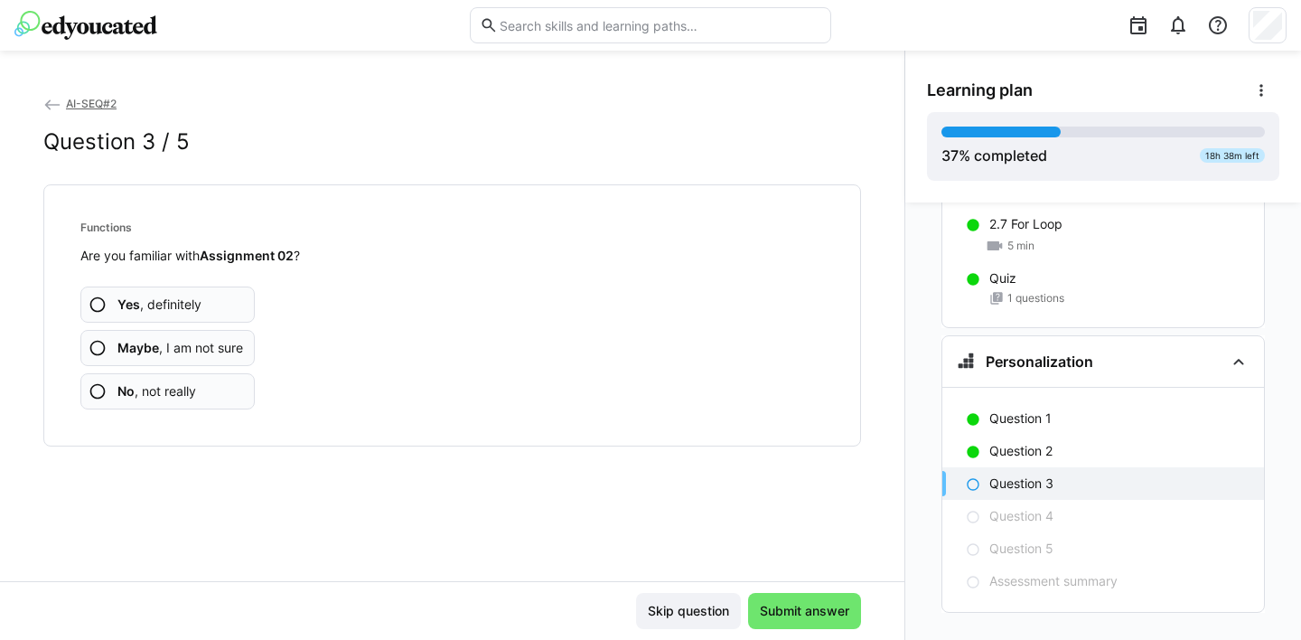
click at [98, 389] on eds-icon at bounding box center [98, 391] width 18 height 18
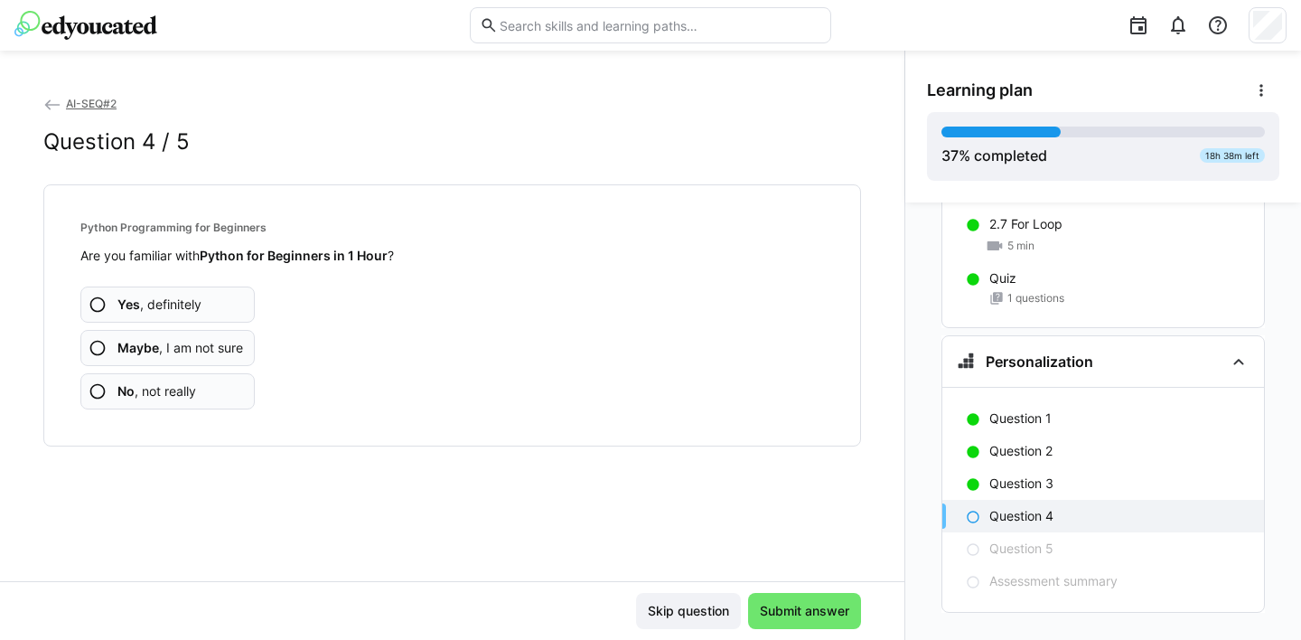
click at [96, 388] on eds-icon at bounding box center [98, 391] width 18 height 18
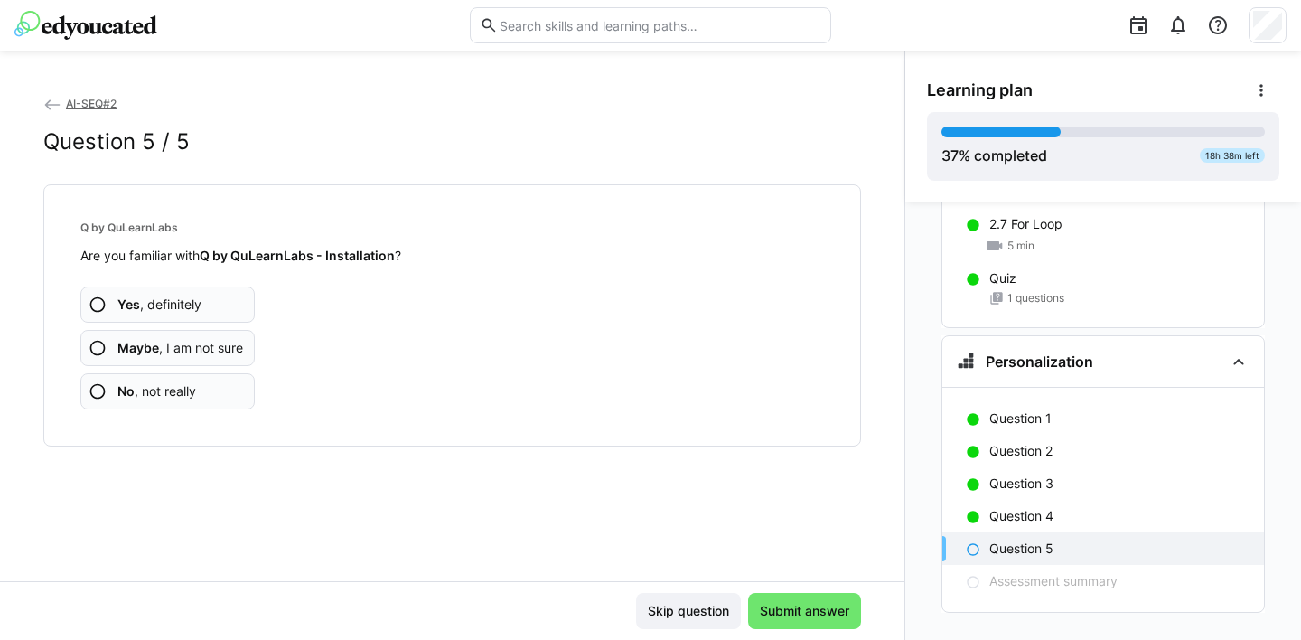
click at [98, 389] on eds-icon at bounding box center [98, 391] width 18 height 18
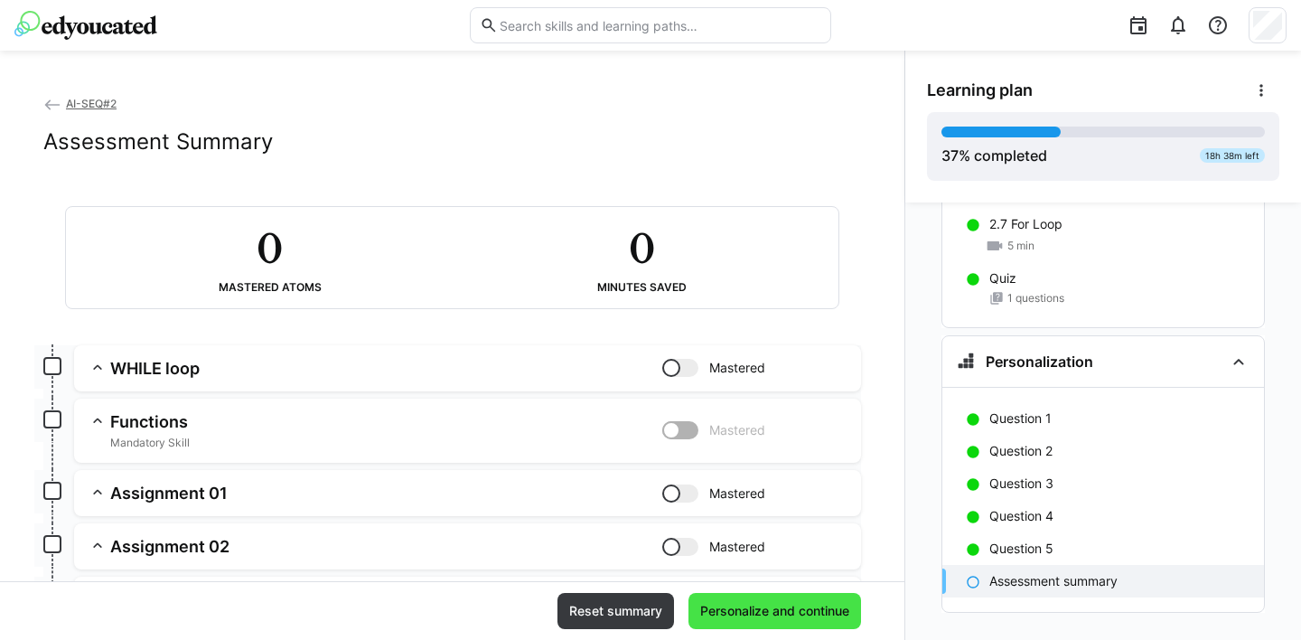
click at [812, 603] on span "Personalize and continue" at bounding box center [775, 611] width 155 height 18
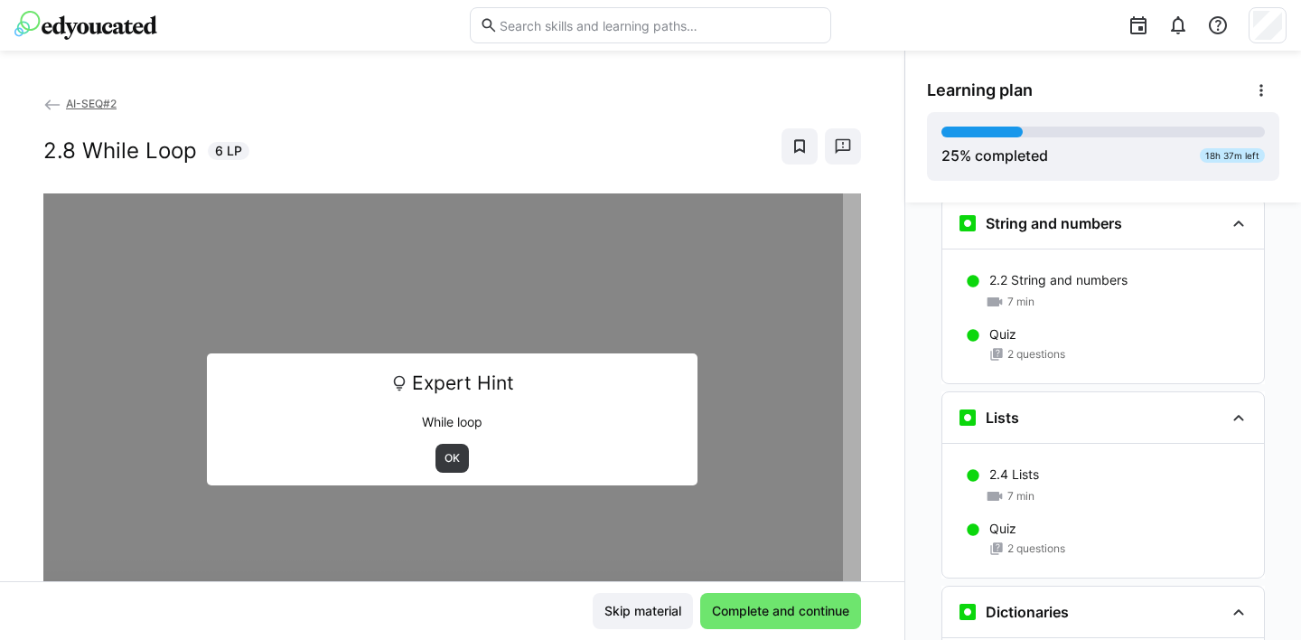
scroll to position [1004, 0]
click at [443, 454] on span "OK" at bounding box center [452, 458] width 19 height 14
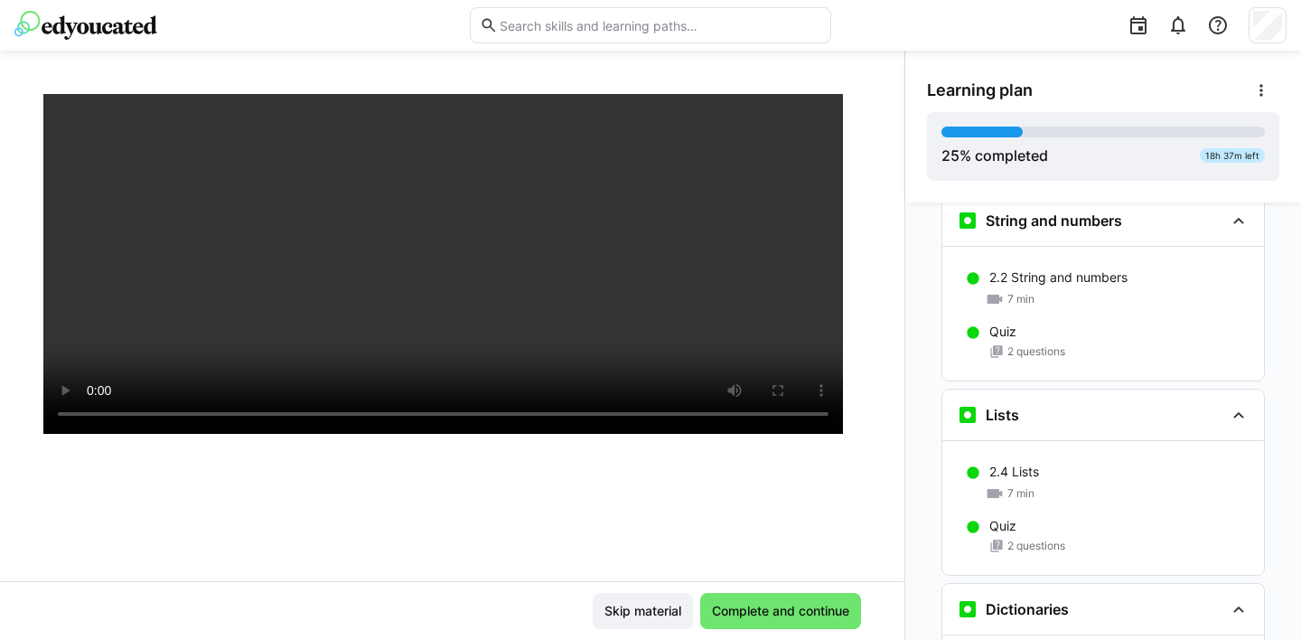
scroll to position [231, 0]
